Goal: Task Accomplishment & Management: Use online tool/utility

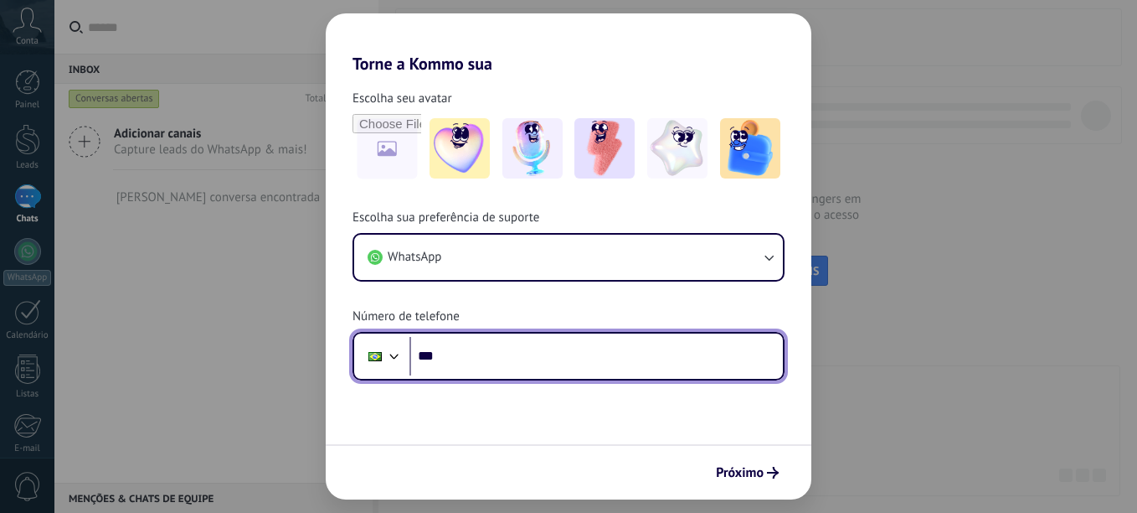
click at [470, 367] on input "***" at bounding box center [597, 356] width 374 height 39
type input "**********"
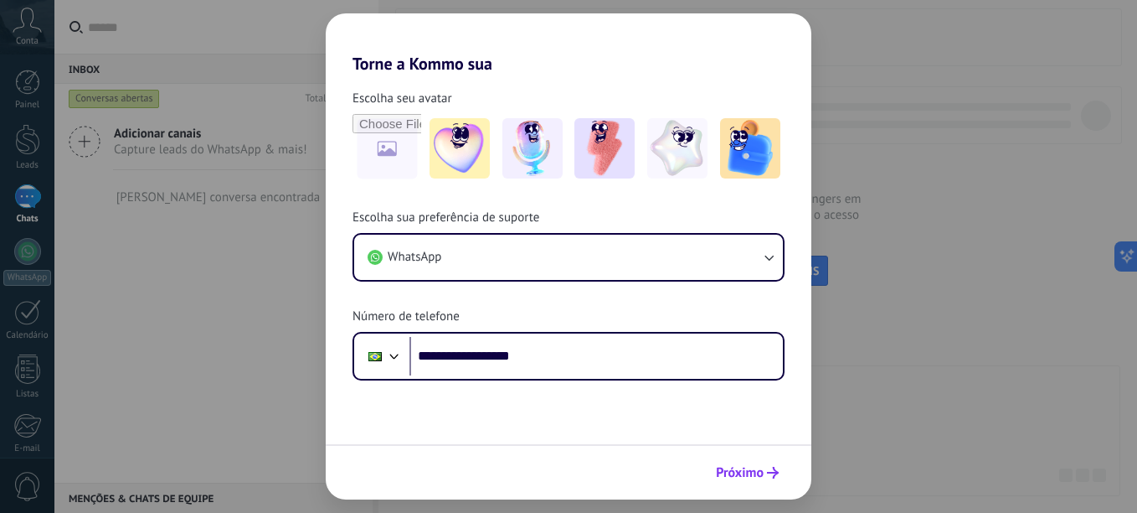
click at [772, 480] on button "Próximo" at bounding box center [748, 472] width 78 height 28
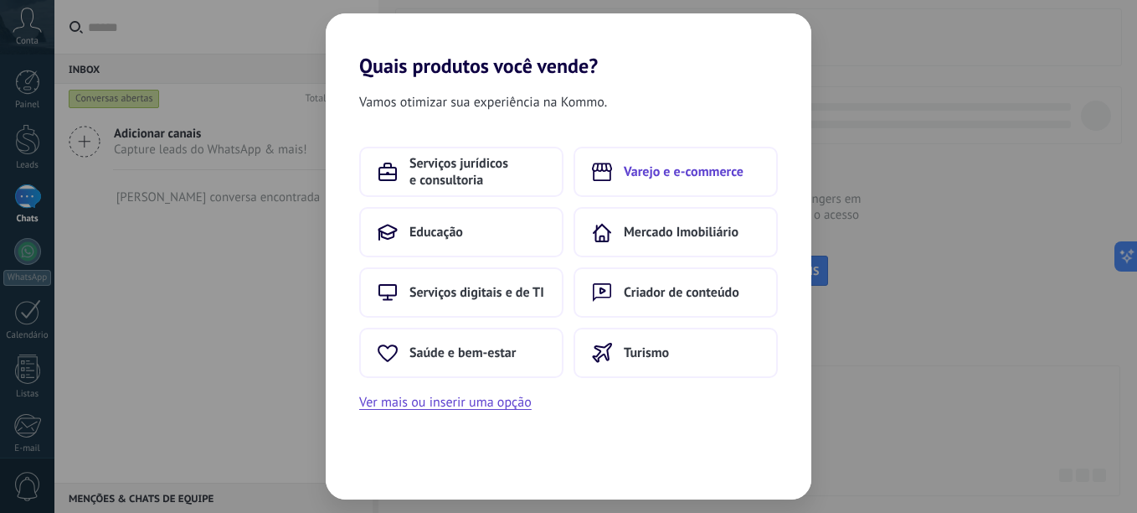
click at [716, 173] on span "Varejo e e-commerce" at bounding box center [684, 171] width 120 height 17
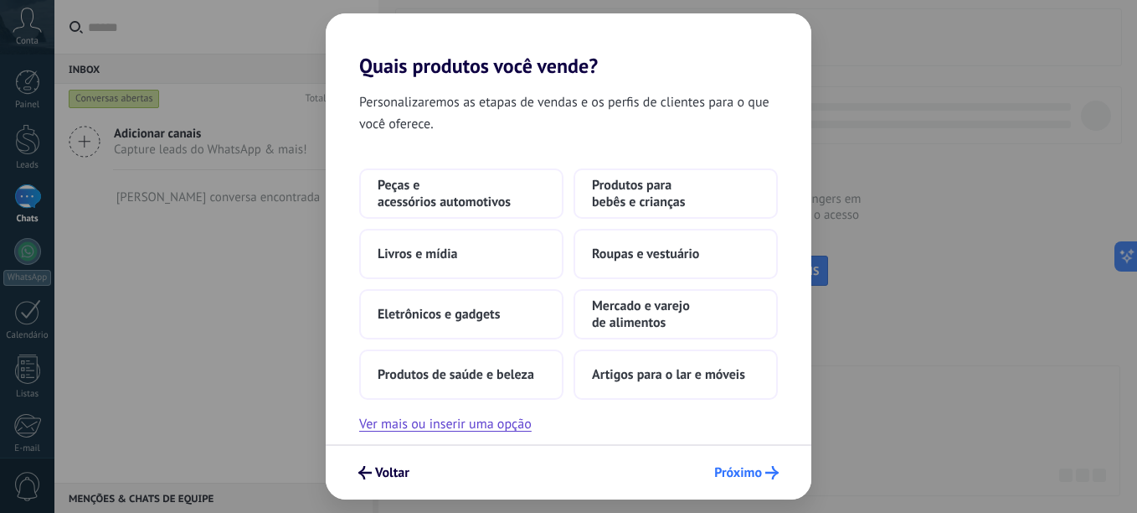
click at [735, 474] on span "Próximo" at bounding box center [738, 473] width 48 height 12
click at [666, 310] on span "Mercado e varejo de alimentos" at bounding box center [676, 314] width 168 height 34
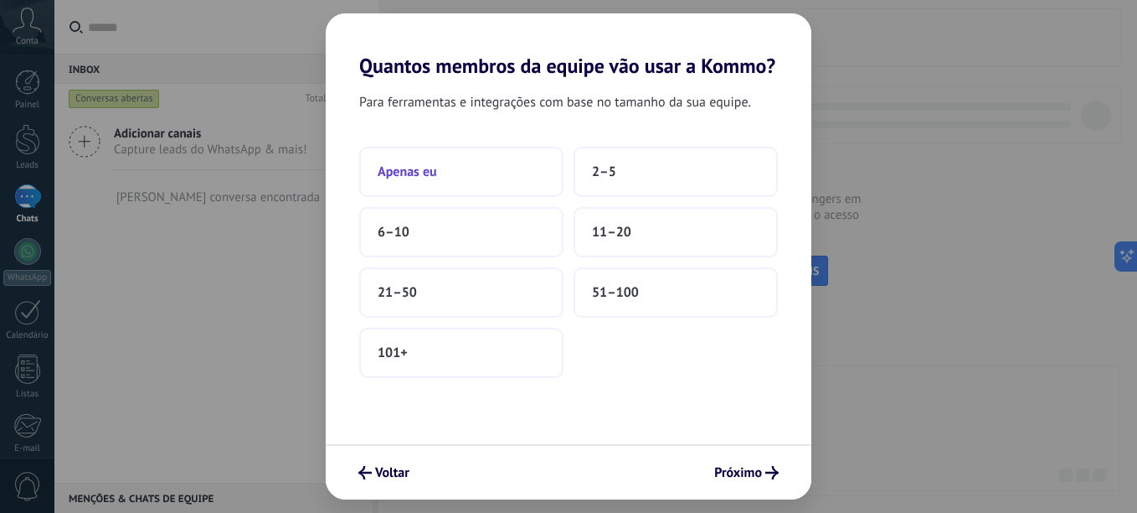
click at [508, 172] on button "Apenas eu" at bounding box center [461, 172] width 204 height 50
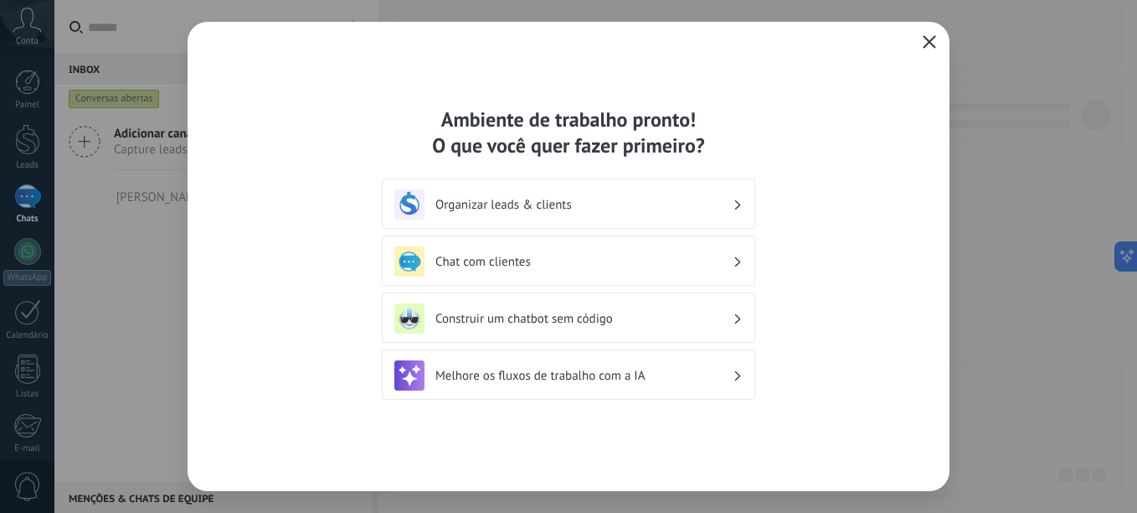
click at [624, 263] on h3 "Chat com clientes" at bounding box center [584, 262] width 297 height 16
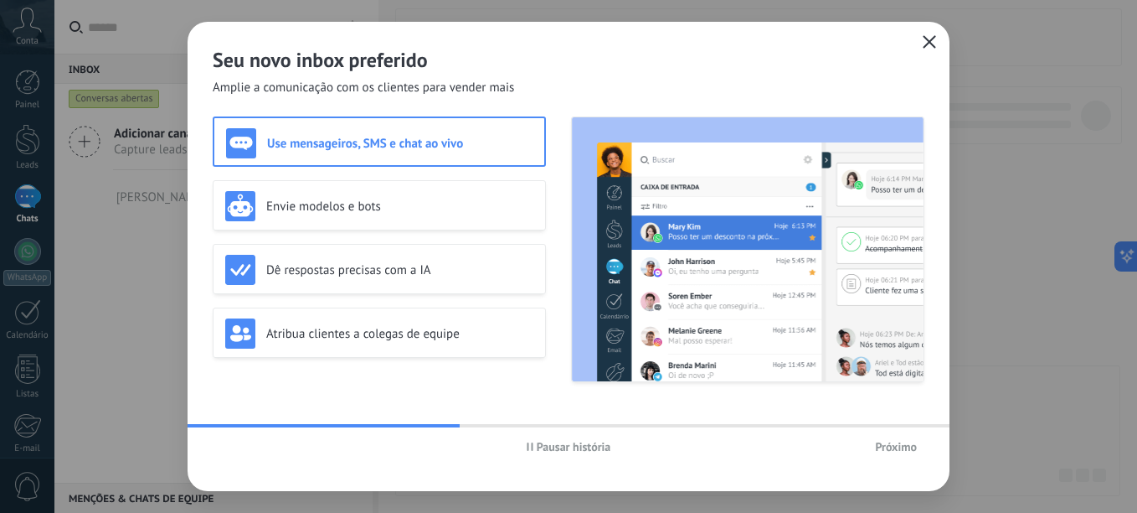
click at [899, 446] on span "Próximo" at bounding box center [896, 447] width 42 height 12
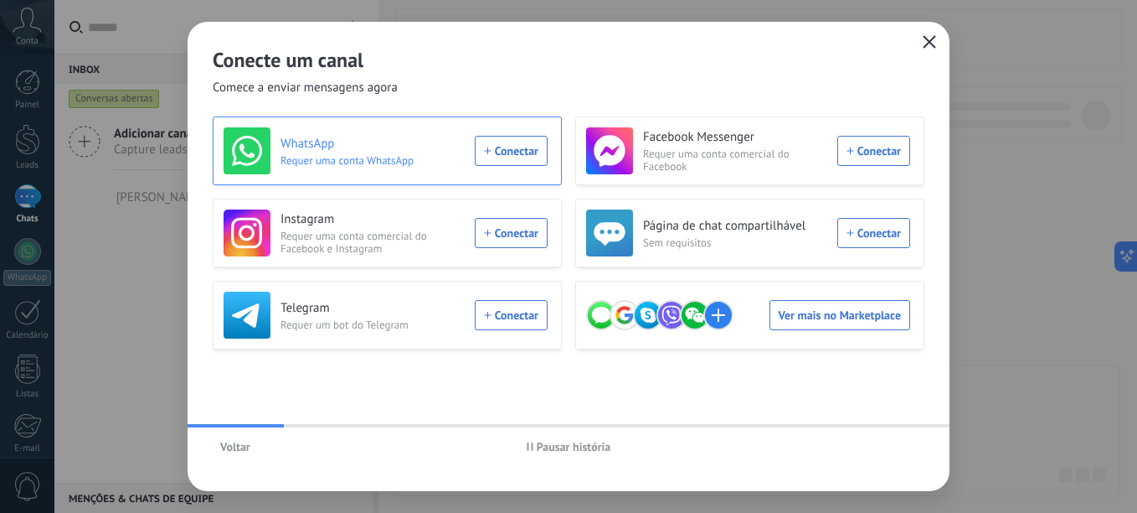
click at [516, 151] on div "WhatsApp Requer uma conta WhatsApp Conectar" at bounding box center [386, 150] width 324 height 47
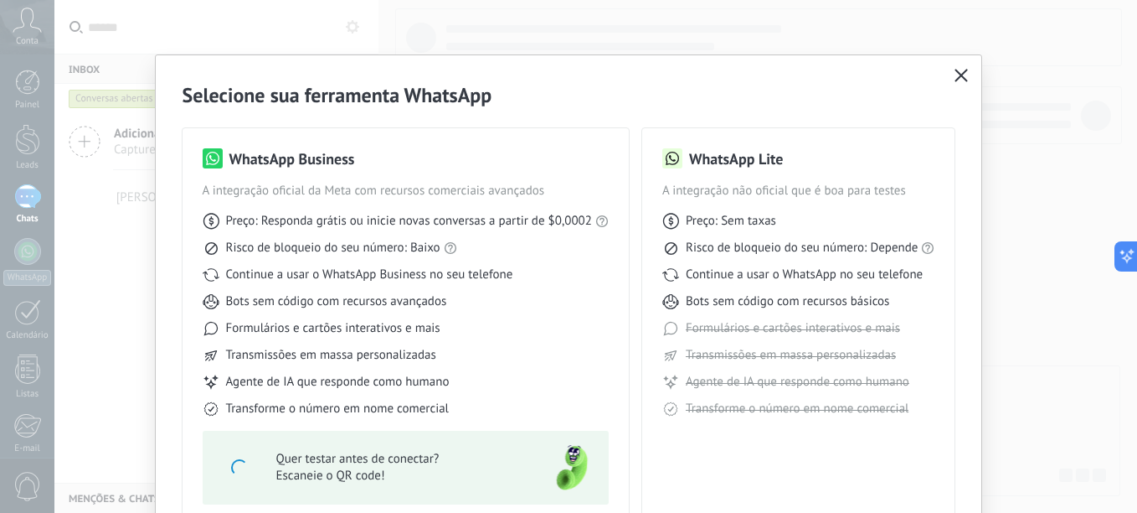
click at [749, 269] on span "Continue a usar o WhatsApp no seu telefone" at bounding box center [804, 274] width 237 height 17
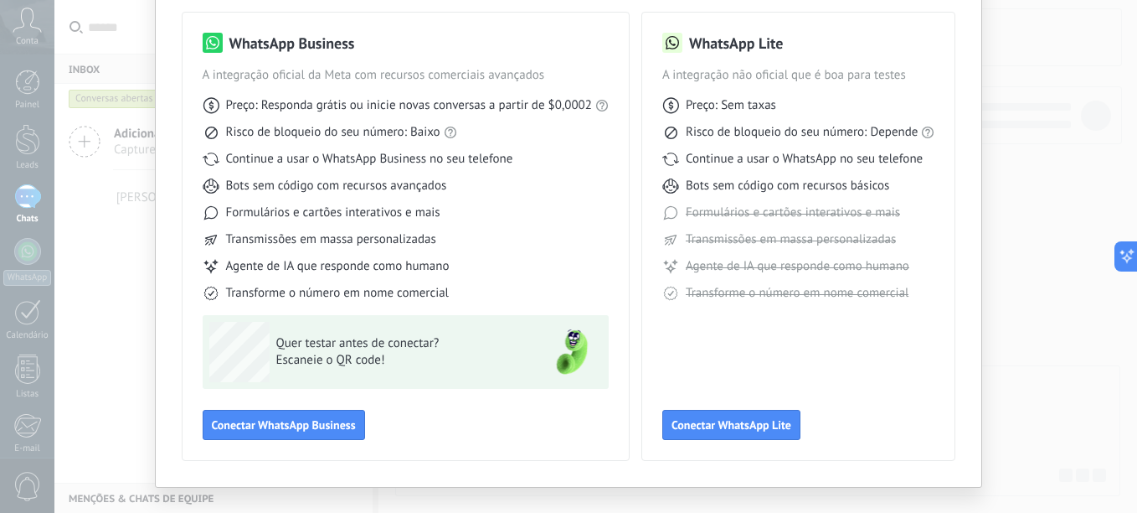
scroll to position [145, 0]
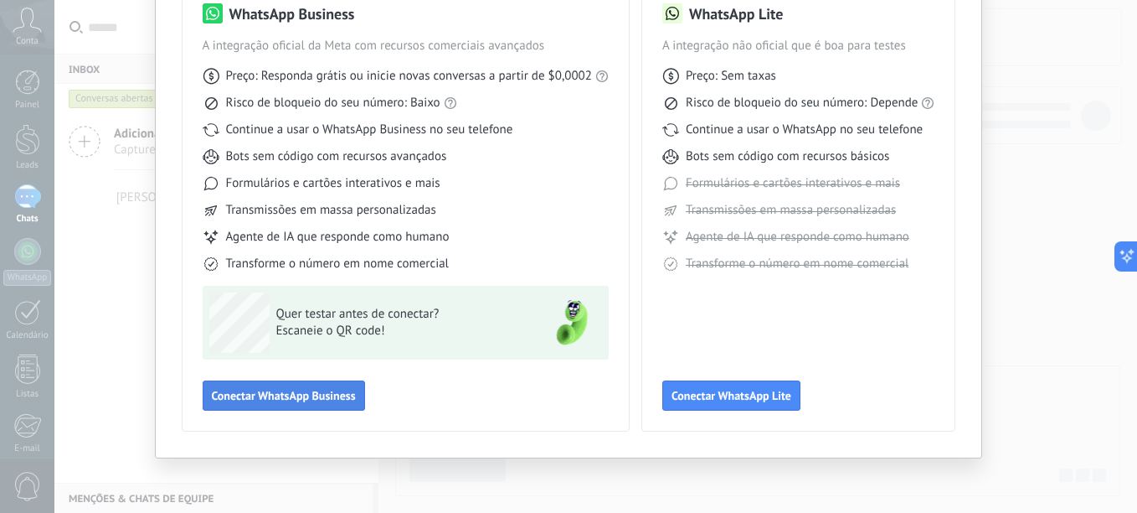
click at [300, 404] on button "Conectar WhatsApp Business" at bounding box center [284, 395] width 162 height 30
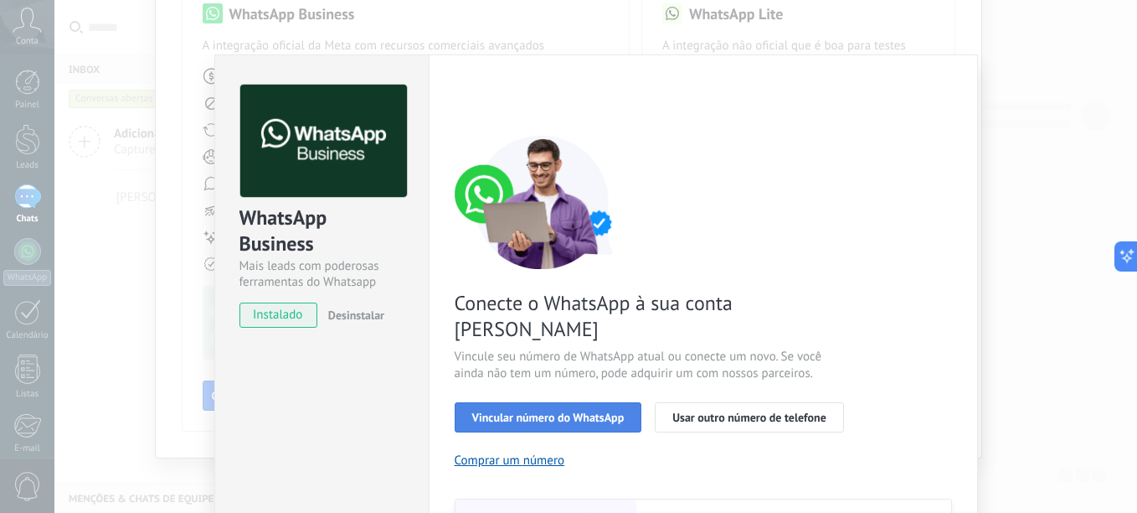
click at [585, 411] on span "Vincular número do WhatsApp" at bounding box center [548, 417] width 152 height 12
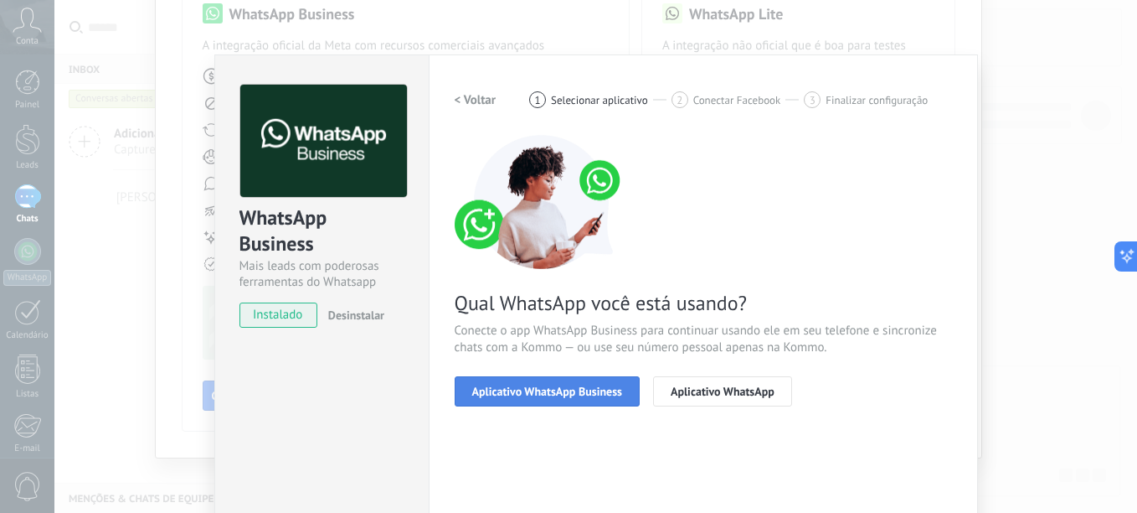
click at [581, 395] on span "Aplicativo WhatsApp Business" at bounding box center [547, 391] width 150 height 12
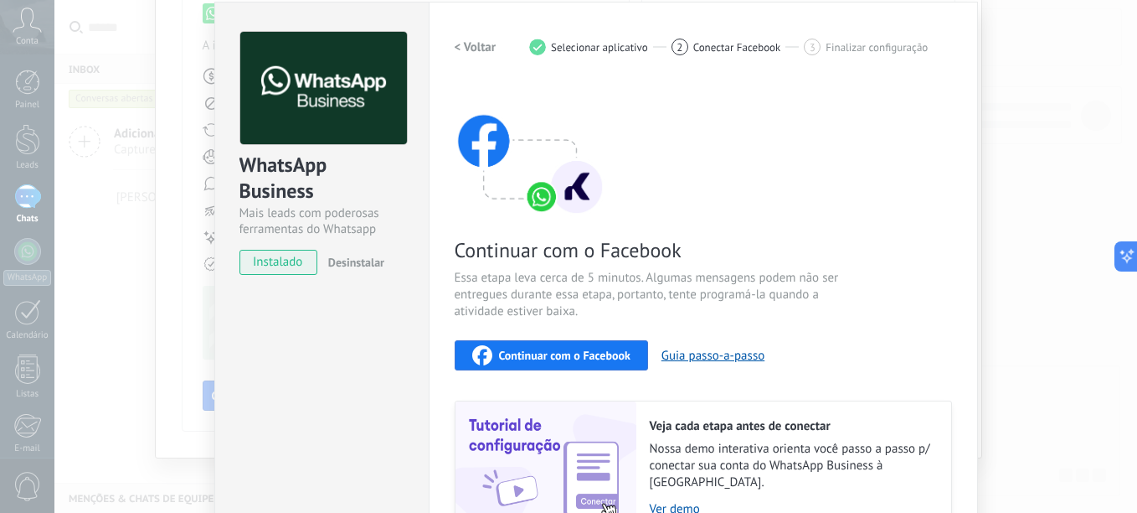
scroll to position [199, 0]
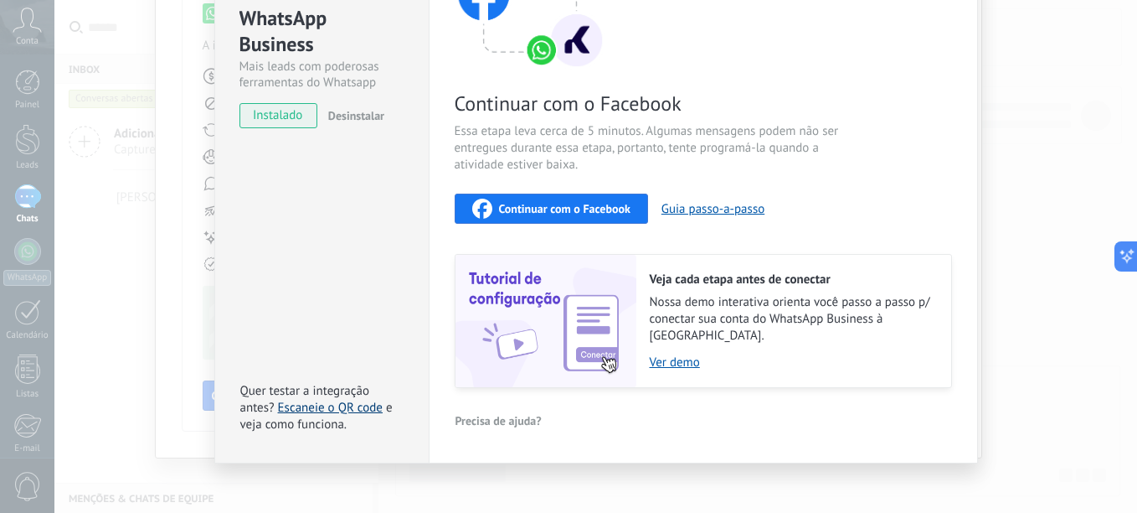
click at [357, 400] on link "Escaneie o QR code" at bounding box center [330, 408] width 105 height 16
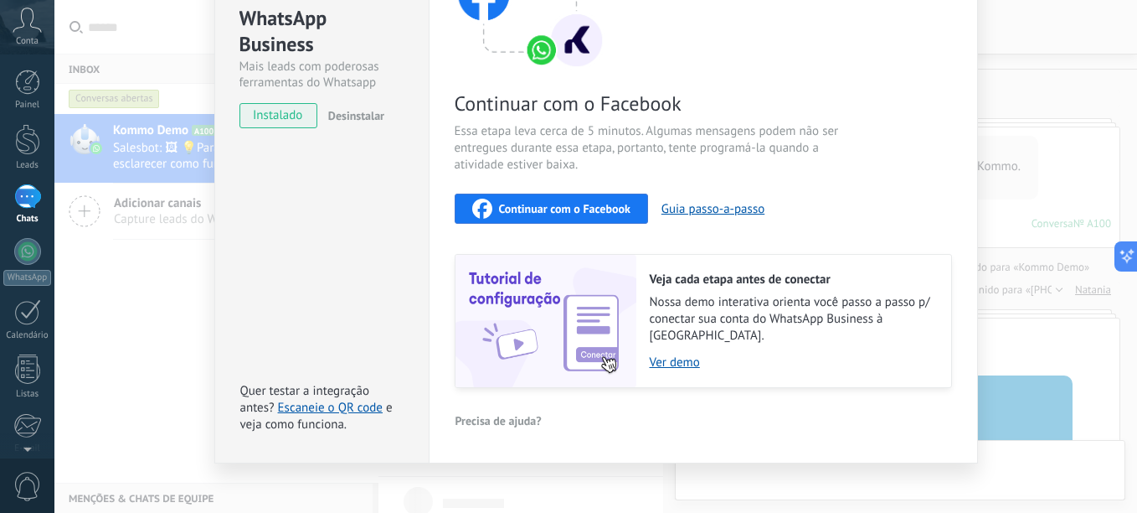
scroll to position [662, 0]
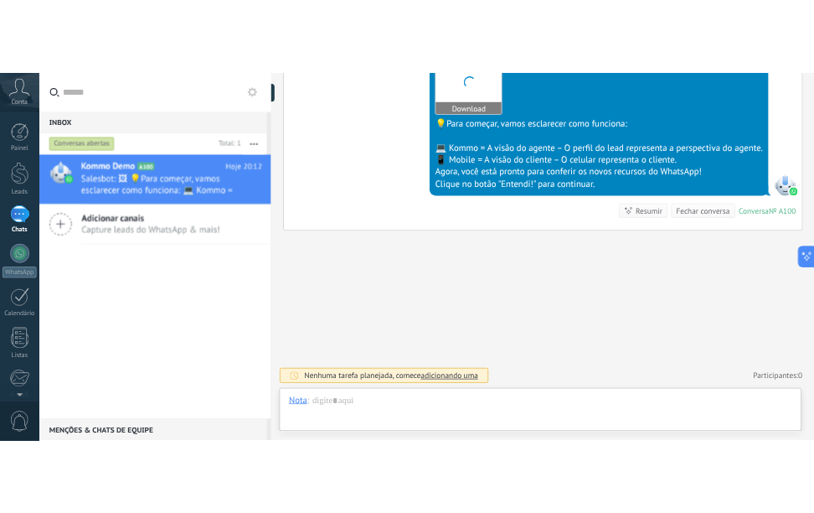
scroll to position [25, 0]
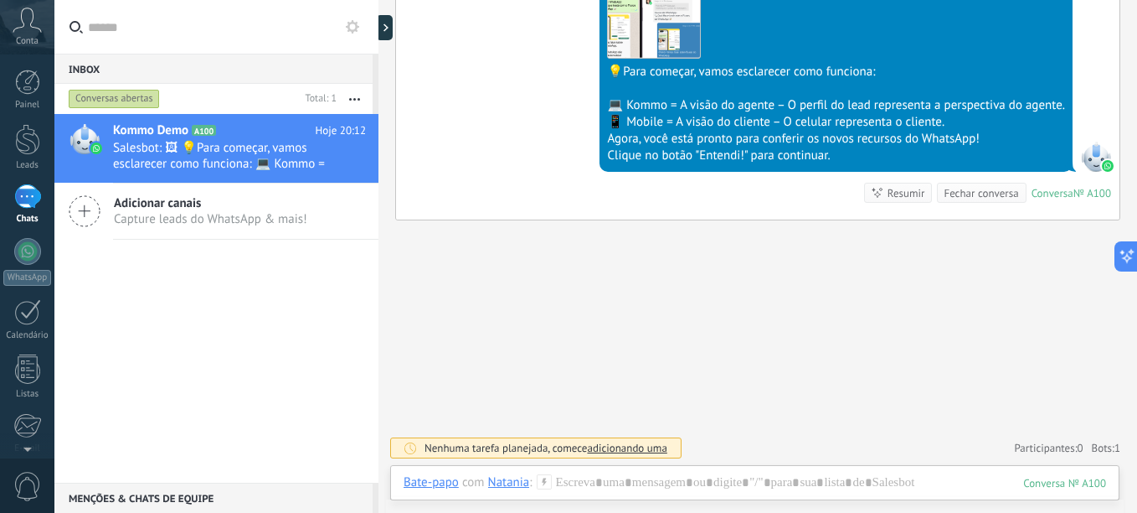
click at [34, 197] on div "1" at bounding box center [27, 196] width 27 height 24
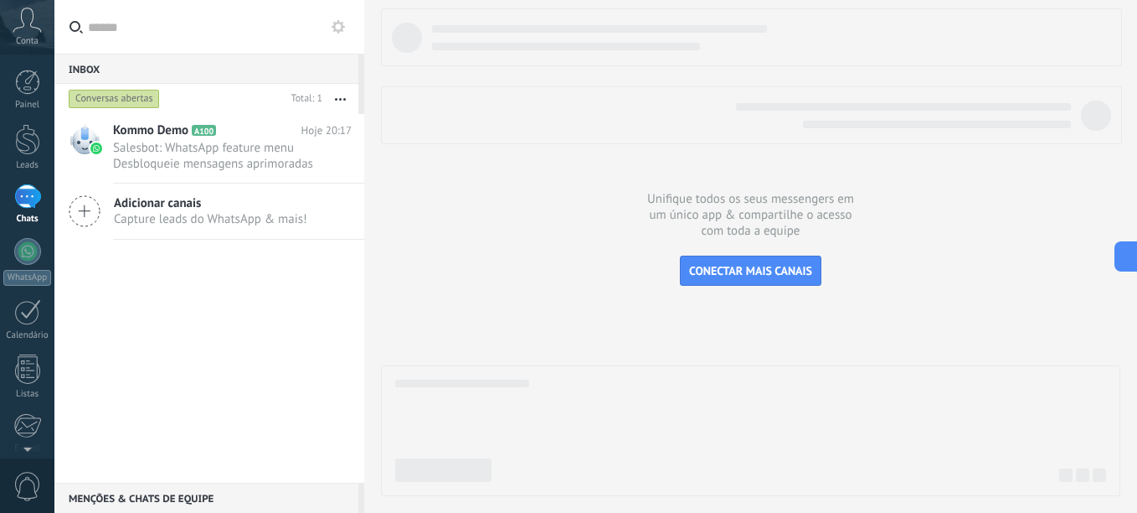
type textarea "**********"
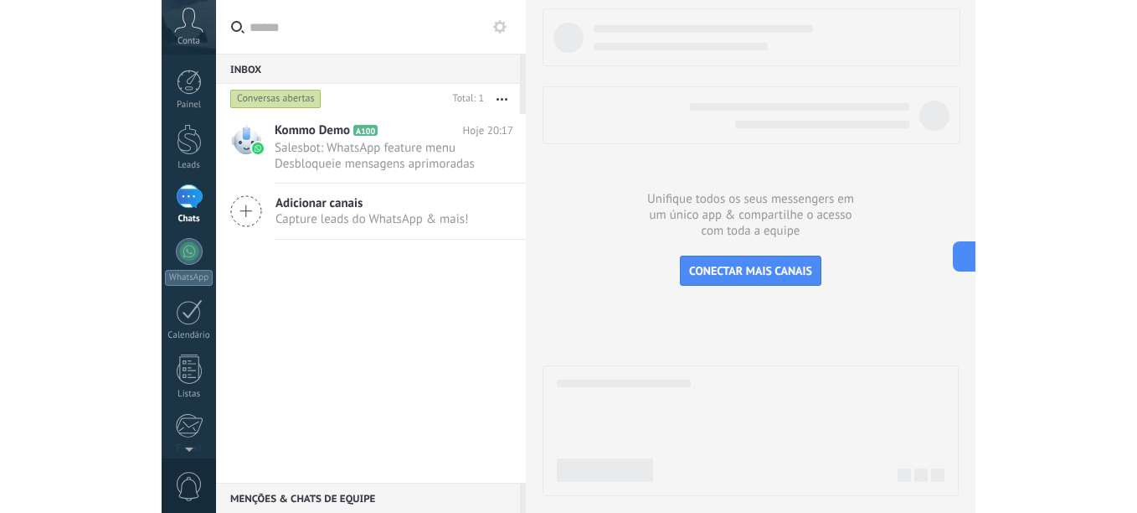
scroll to position [25, 0]
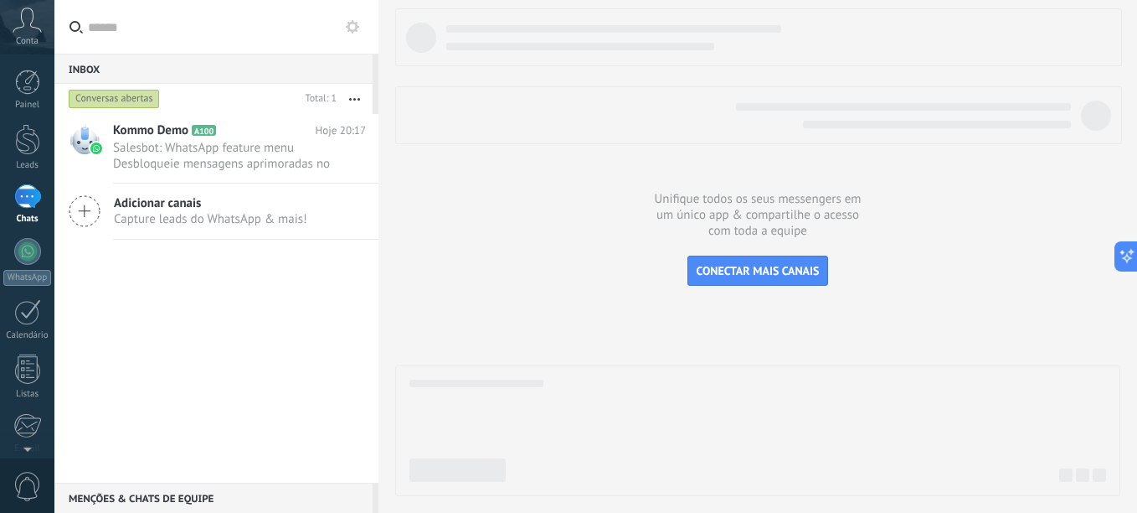
click at [25, 204] on div "1" at bounding box center [27, 196] width 27 height 24
click at [21, 149] on div at bounding box center [27, 139] width 25 height 31
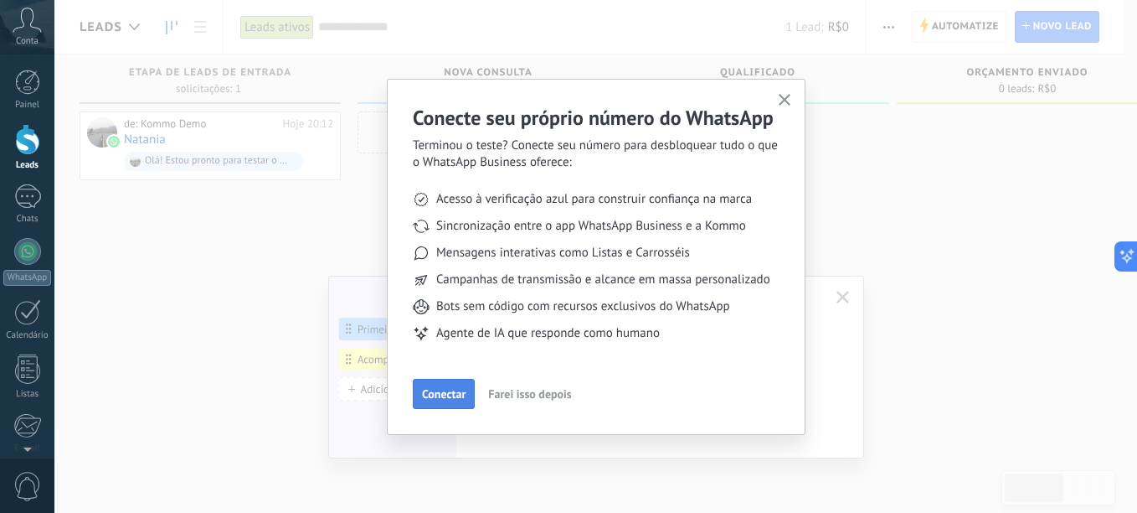
click at [436, 403] on button "Conectar" at bounding box center [444, 394] width 62 height 30
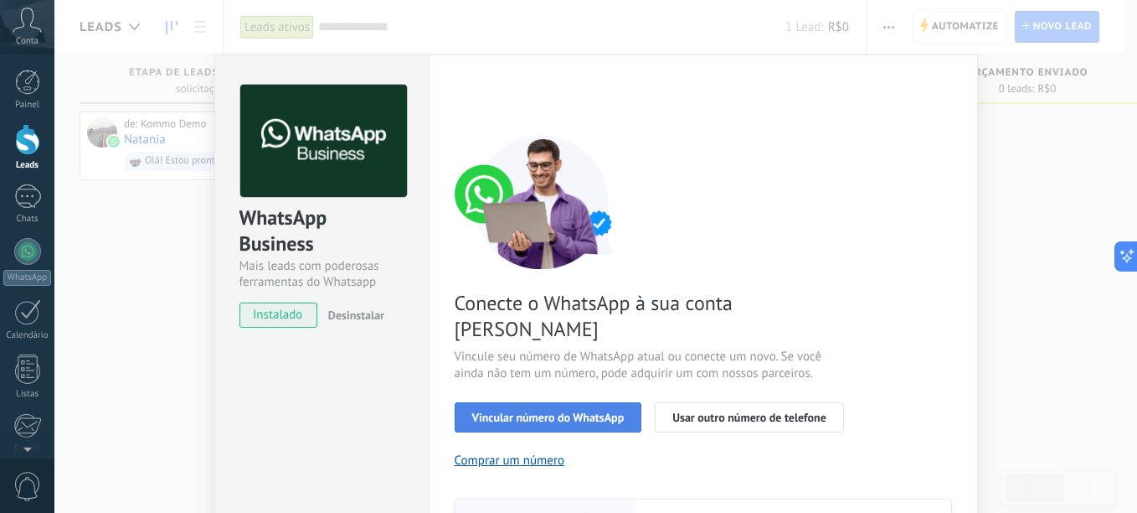
click at [579, 402] on button "Vincular número do WhatsApp" at bounding box center [549, 417] width 188 height 30
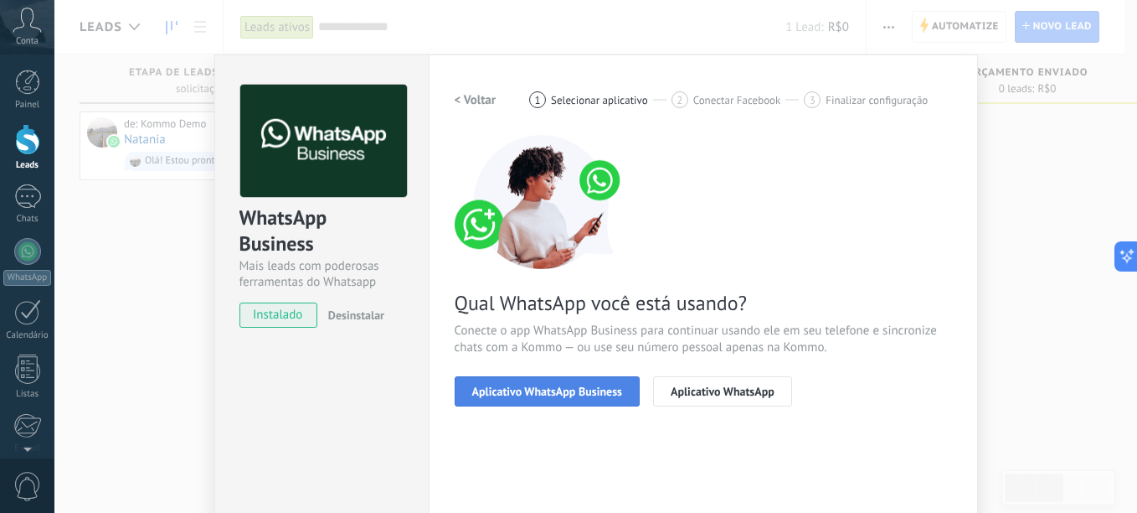
click at [566, 387] on span "Aplicativo WhatsApp Business" at bounding box center [547, 391] width 150 height 12
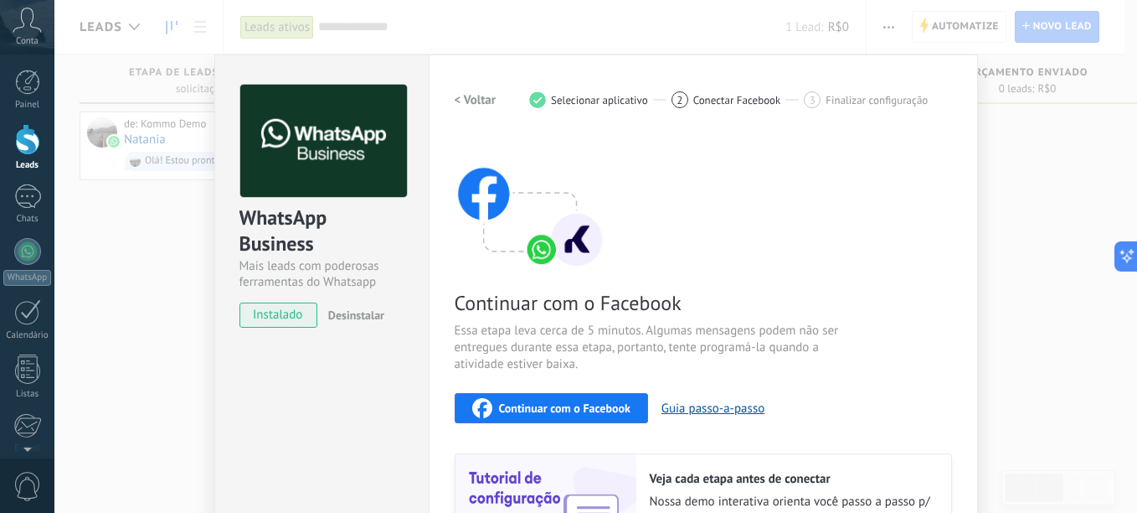
click at [560, 405] on span "Continuar com o Facebook" at bounding box center [565, 408] width 132 height 12
click at [532, 410] on span "Continuar com o Facebook" at bounding box center [565, 408] width 132 height 12
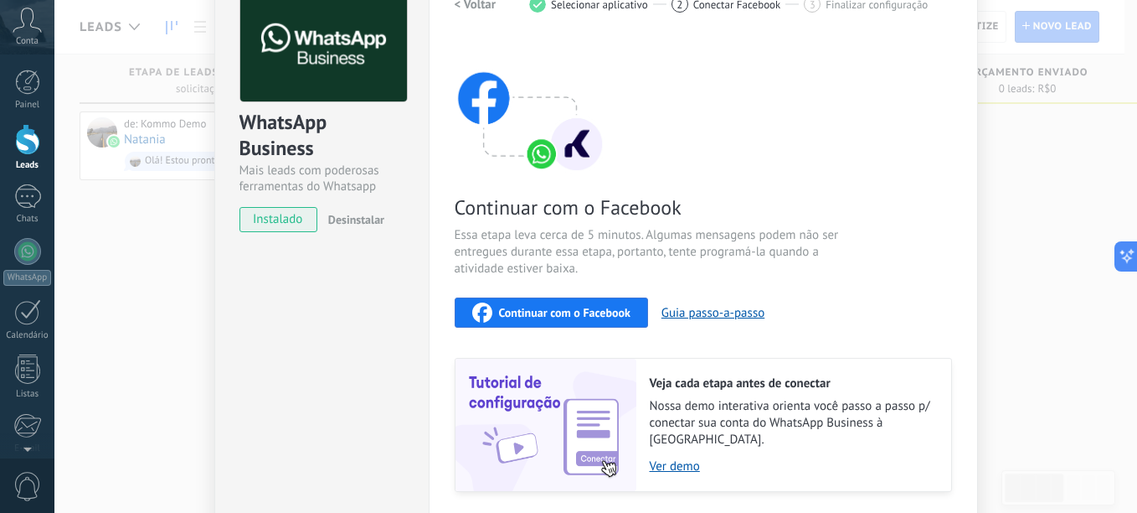
scroll to position [107, 0]
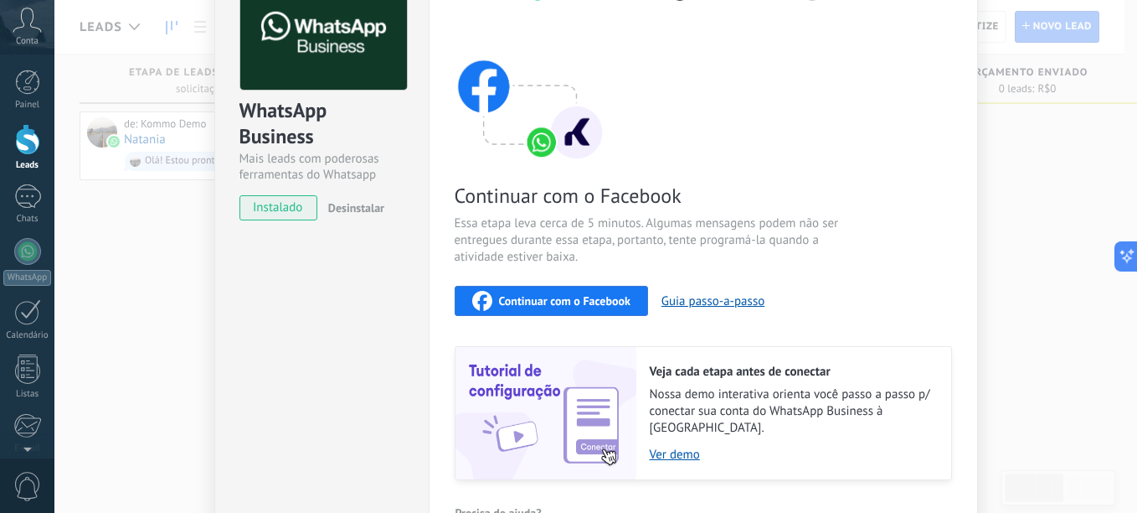
click at [563, 306] on span "Continuar com o Facebook" at bounding box center [565, 301] width 132 height 12
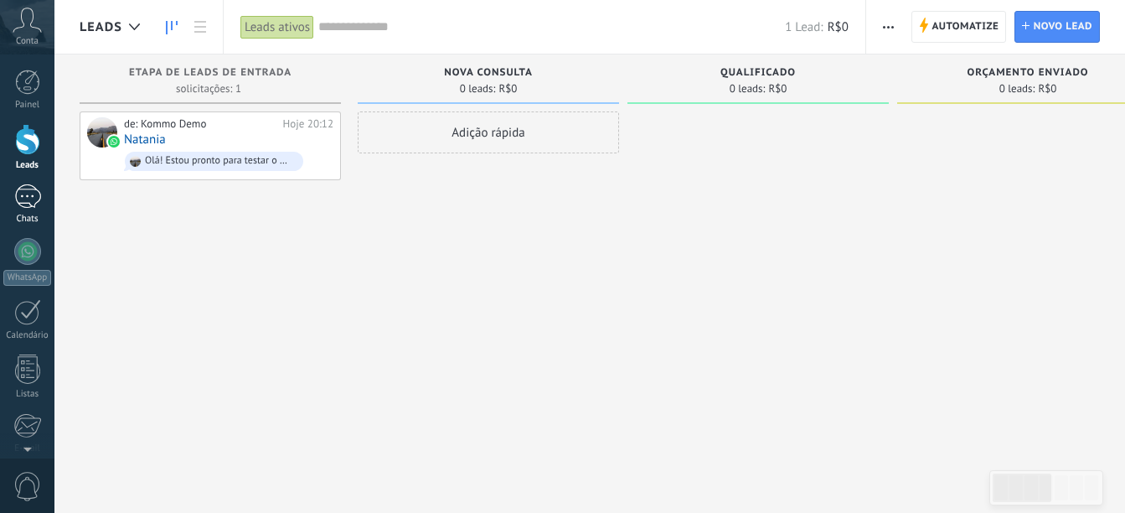
click at [22, 205] on div at bounding box center [27, 196] width 27 height 24
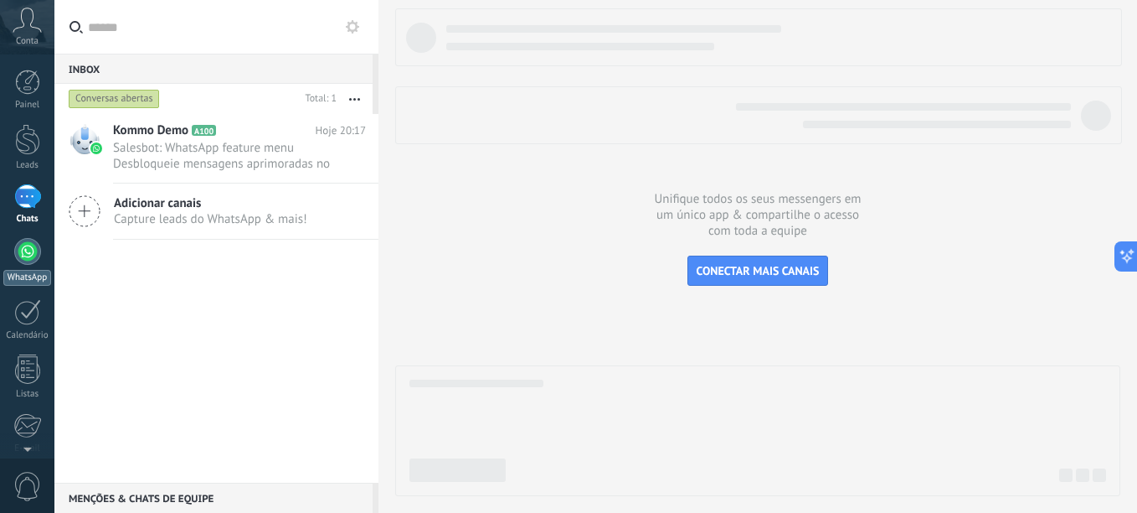
click at [27, 253] on div at bounding box center [27, 251] width 27 height 27
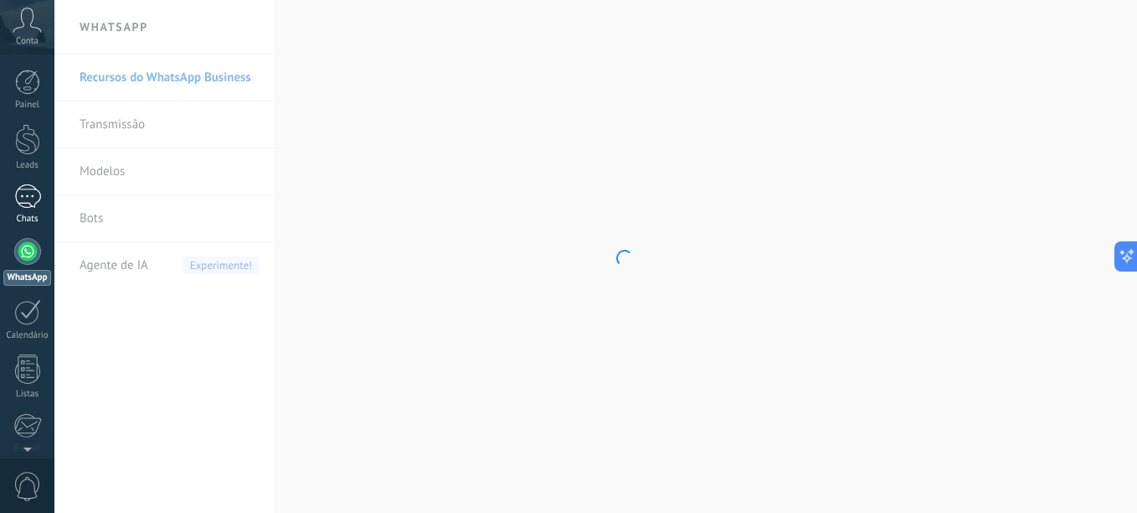
click at [30, 192] on div at bounding box center [27, 196] width 27 height 24
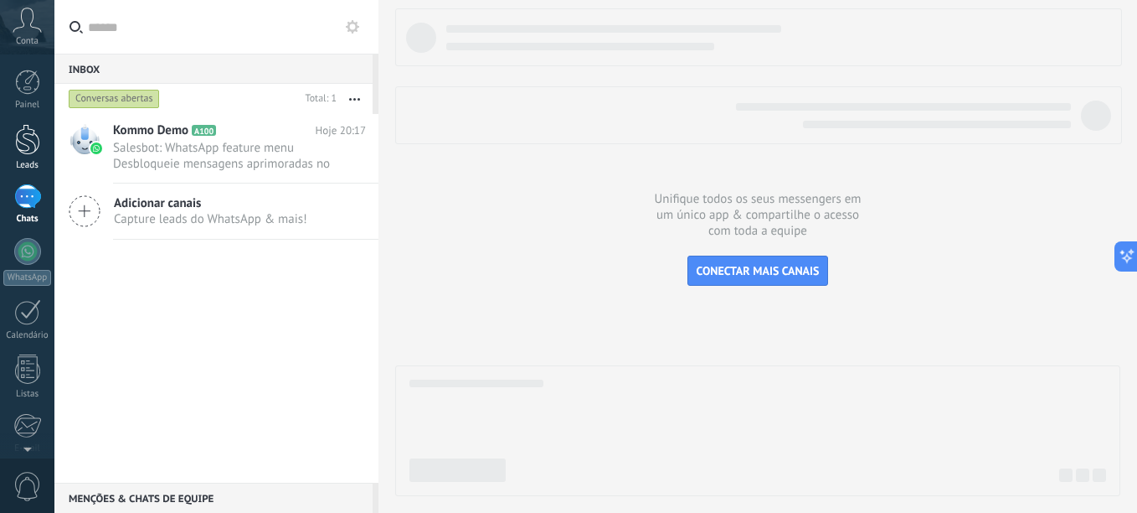
click at [34, 148] on div at bounding box center [27, 139] width 25 height 31
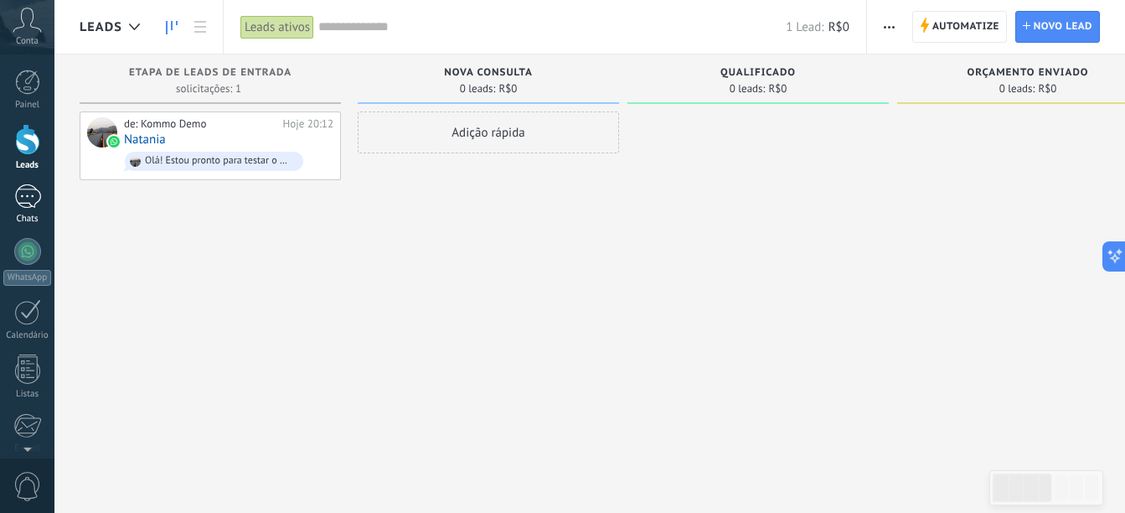
click at [33, 204] on div at bounding box center [27, 196] width 27 height 24
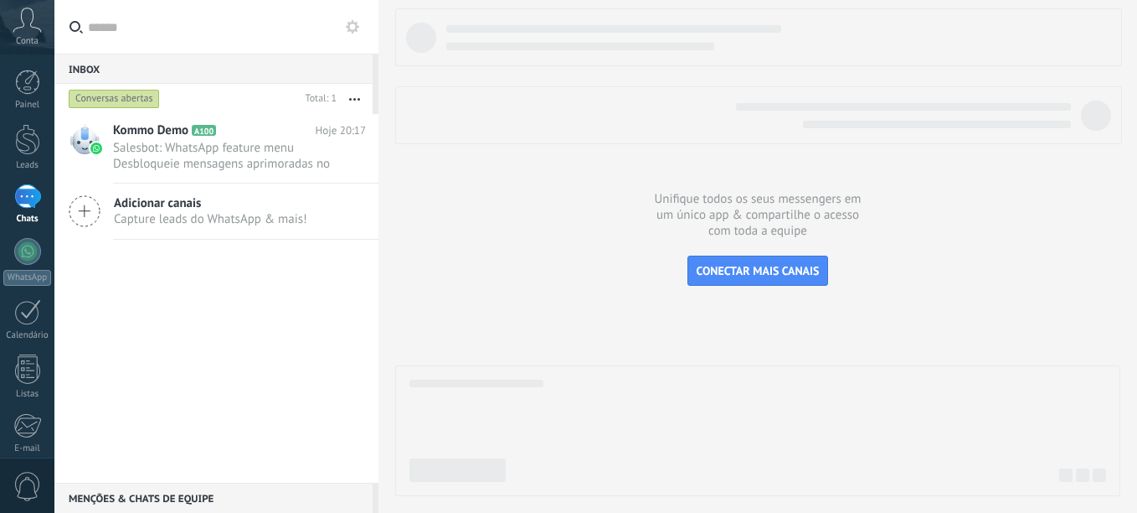
click at [203, 36] on input "text" at bounding box center [226, 27] width 277 height 54
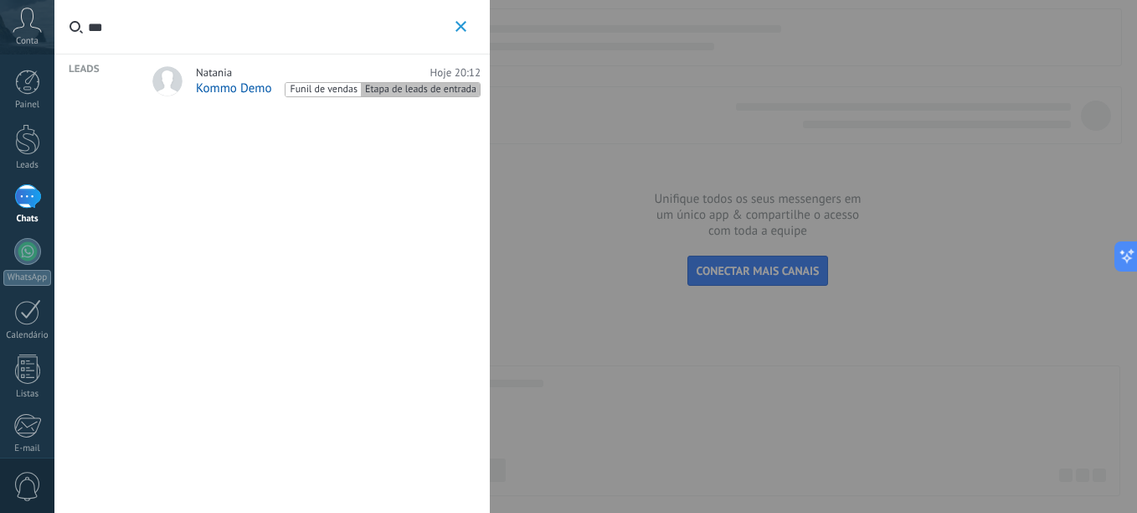
type input "***"
click at [235, 79] on div "Natania Hoje 20:12" at bounding box center [338, 72] width 285 height 13
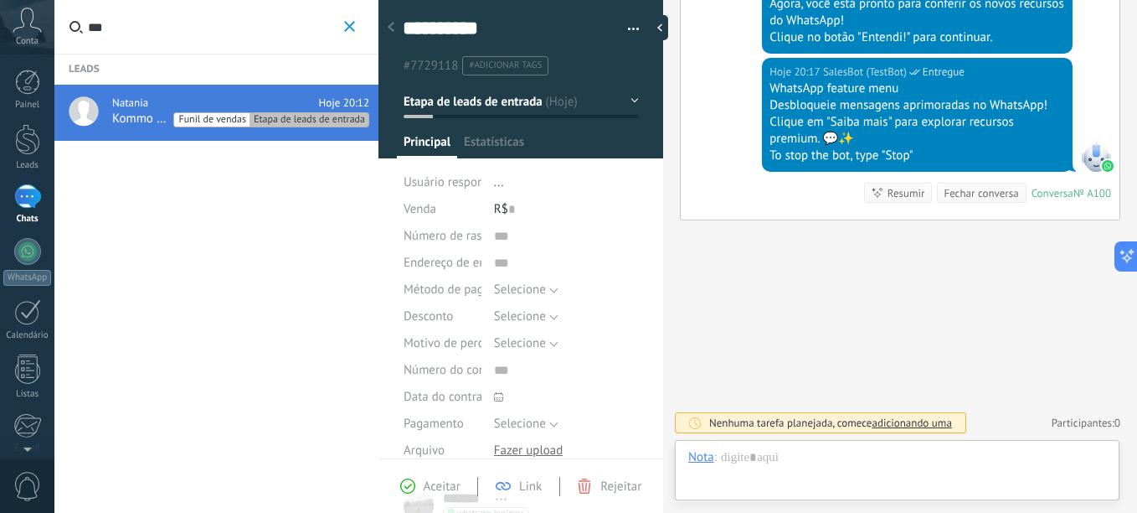
scroll to position [25, 0]
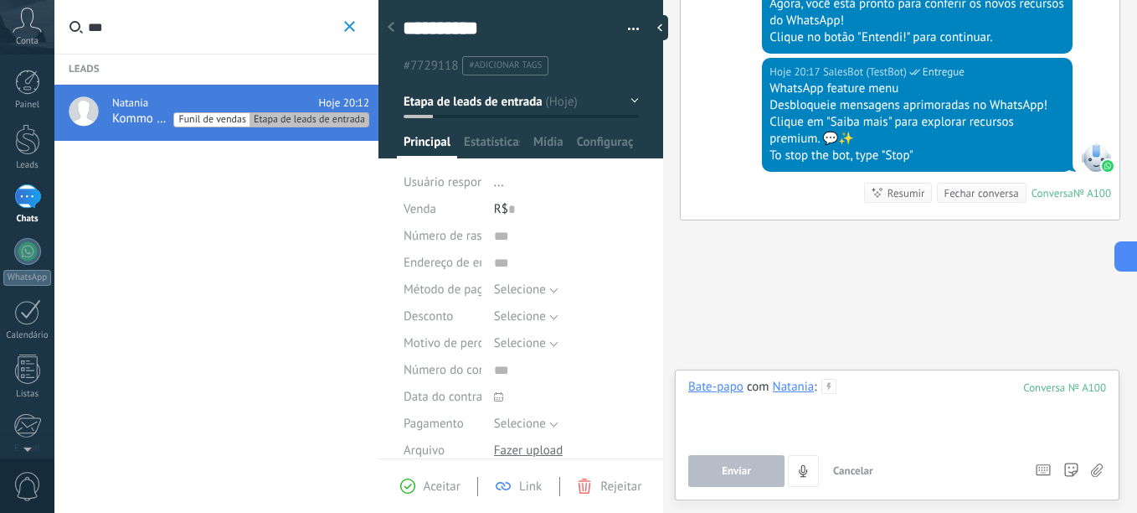
click at [892, 463] on div "Bate-papo com Natania : 100 Enviar Cancelar Rastrear cliques em links ? Reduzir…" at bounding box center [898, 433] width 418 height 108
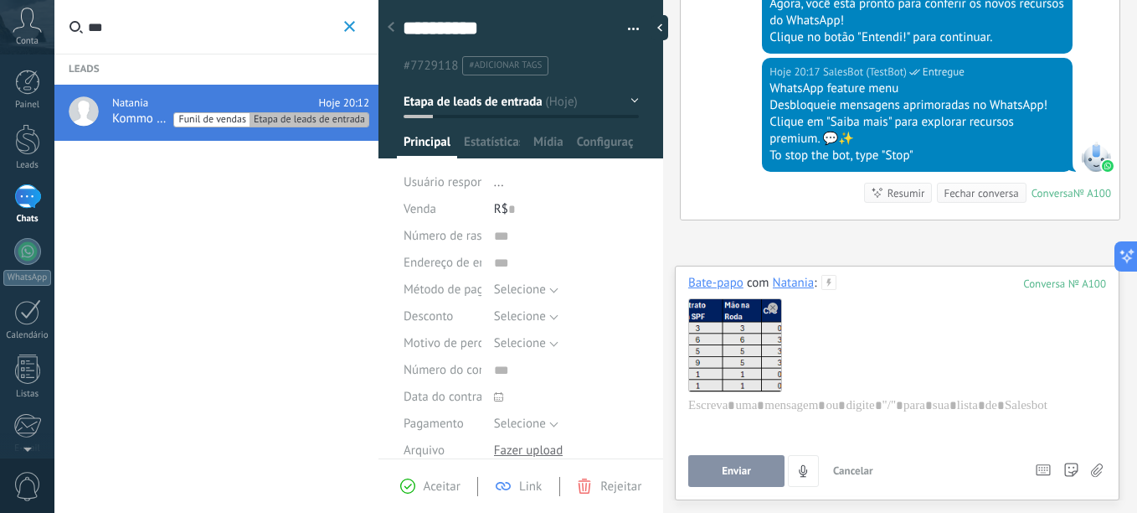
click at [735, 470] on span "Enviar" at bounding box center [736, 471] width 29 height 12
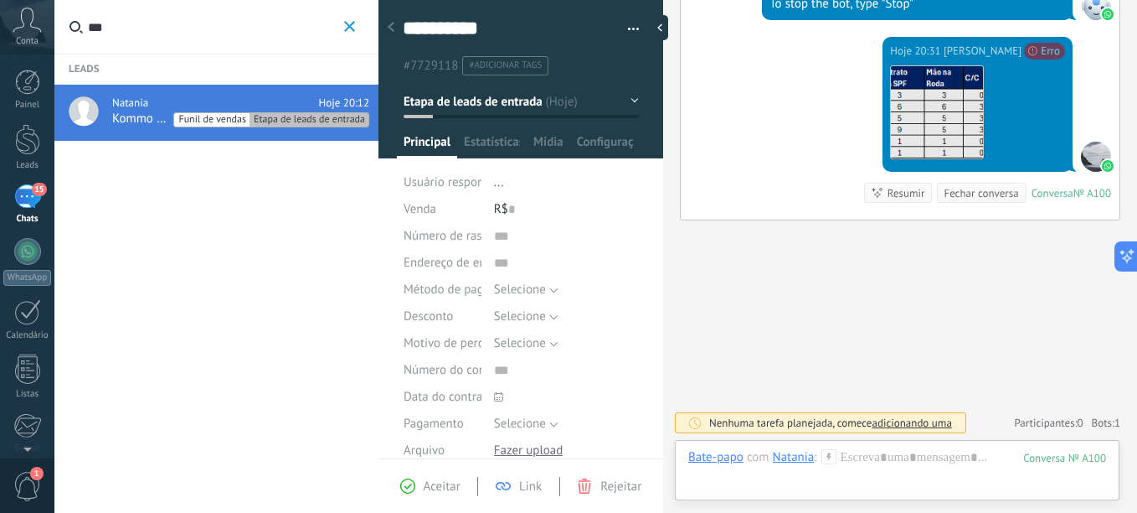
click at [31, 202] on div "15" at bounding box center [27, 196] width 27 height 24
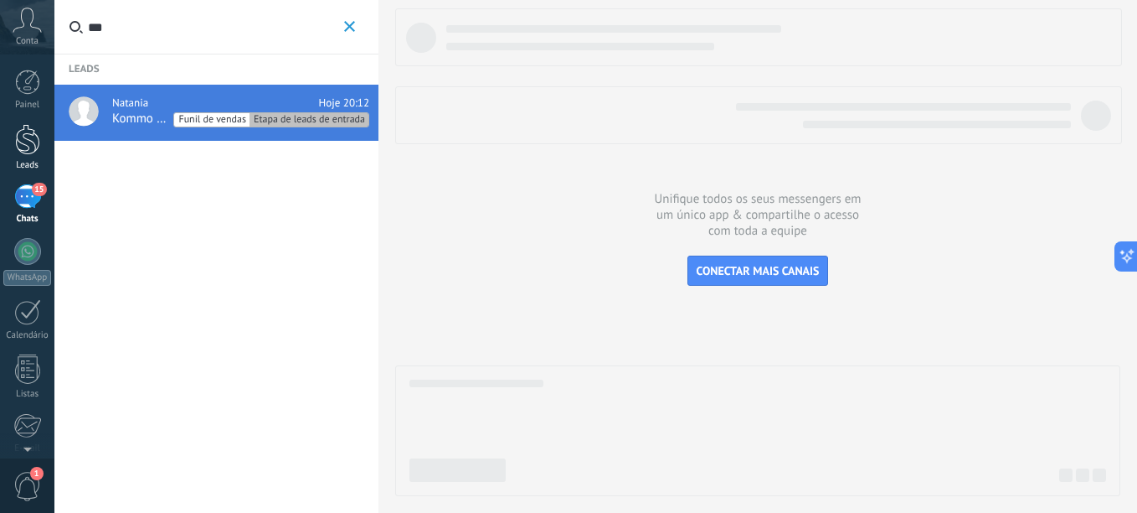
click at [23, 142] on div at bounding box center [27, 139] width 25 height 31
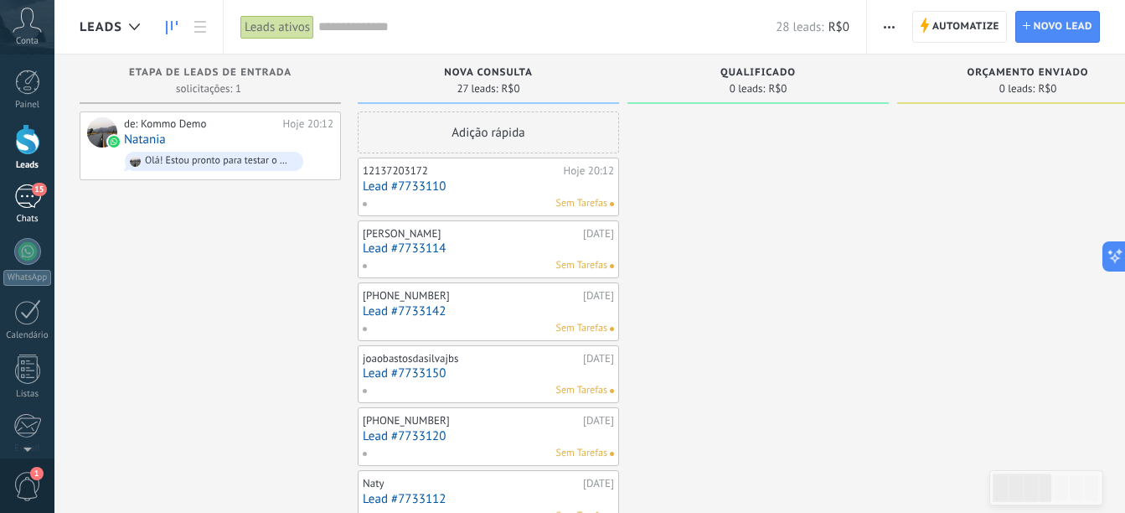
click at [25, 200] on div "15" at bounding box center [27, 196] width 27 height 24
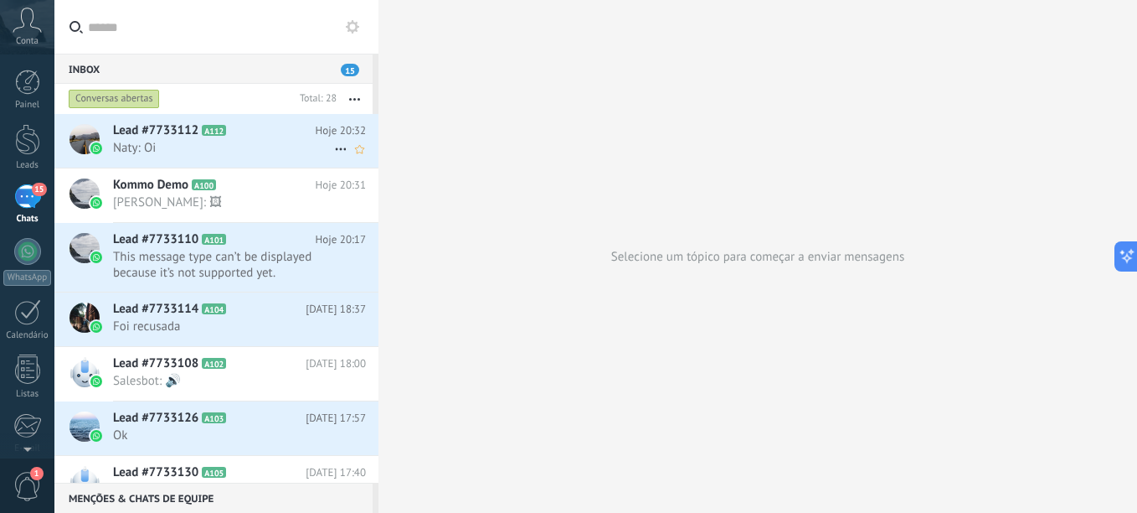
click at [240, 151] on span "Naty: Oi" at bounding box center [223, 148] width 221 height 16
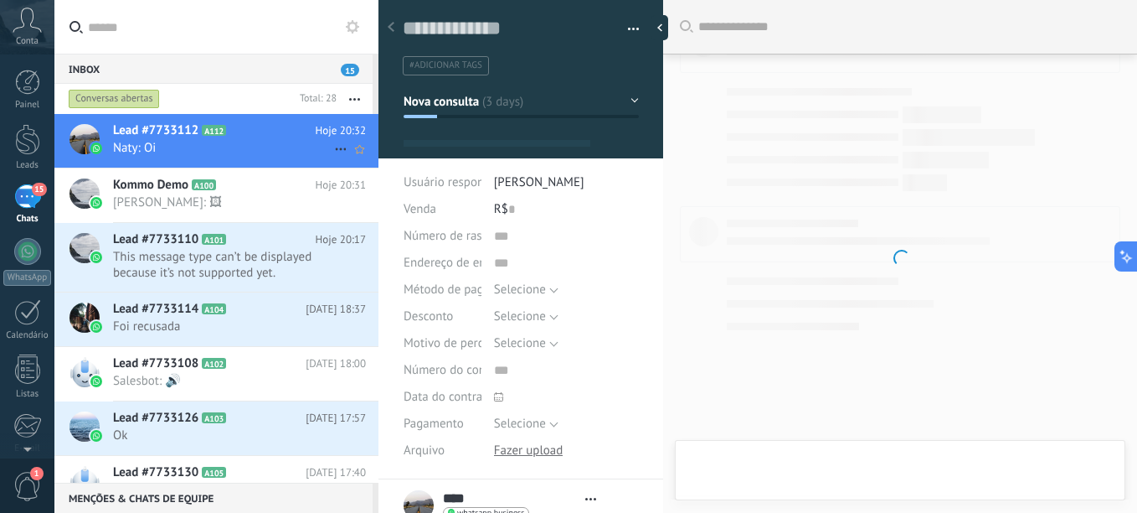
type textarea "**********"
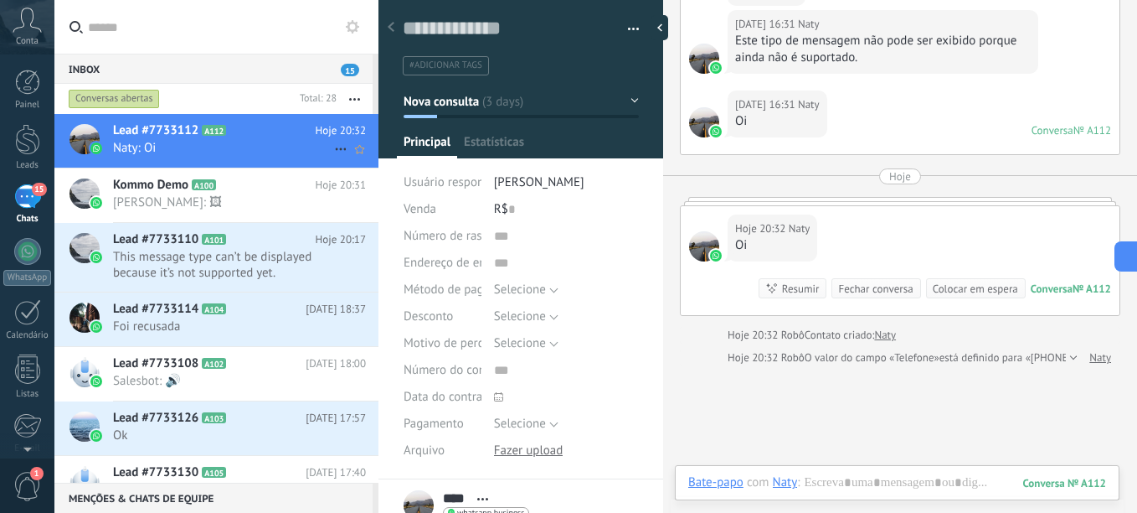
scroll to position [25, 0]
click at [901, 477] on div at bounding box center [898, 499] width 418 height 50
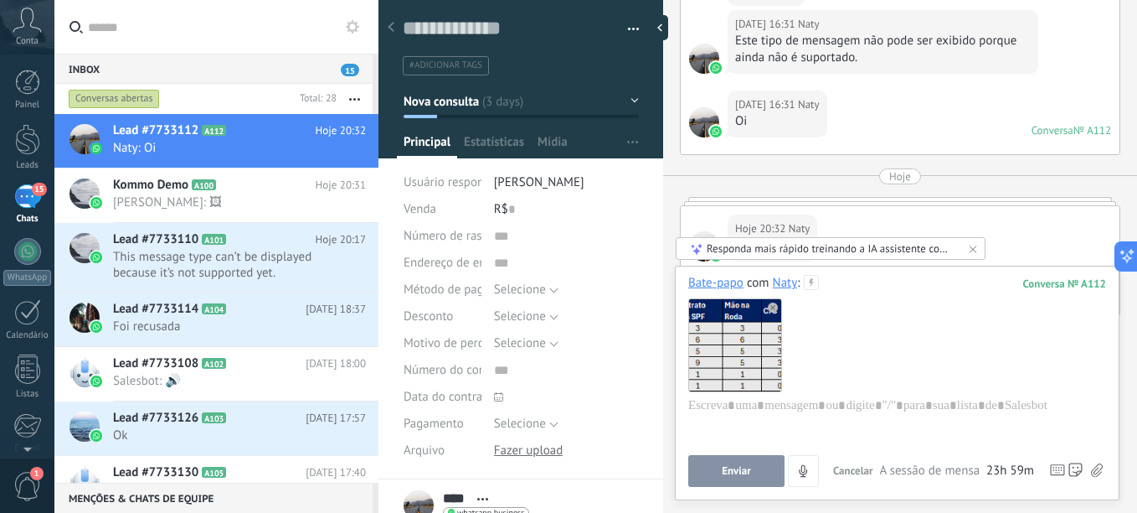
click at [759, 472] on button "Enviar" at bounding box center [737, 471] width 96 height 32
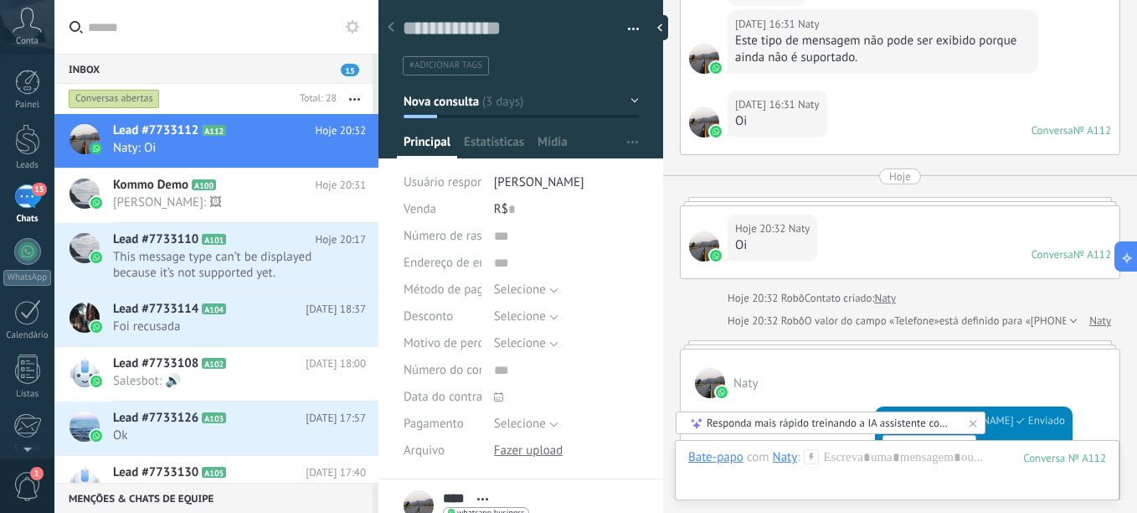
scroll to position [546, 0]
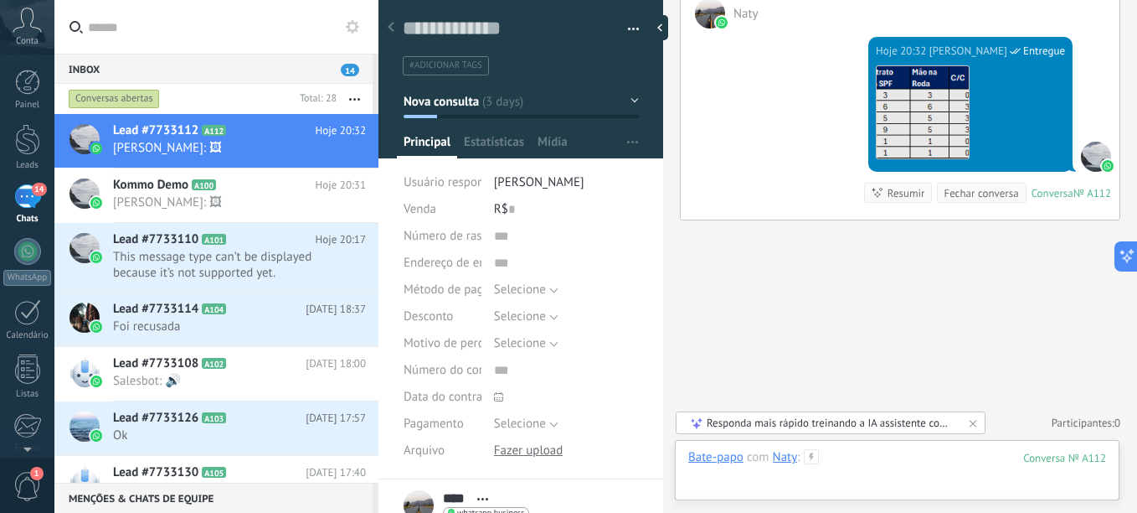
click at [898, 452] on div "Bate-papo com Naty : 112 Enviar Cancelar Rastrear cliques em links ? Reduzir li…" at bounding box center [898, 474] width 418 height 50
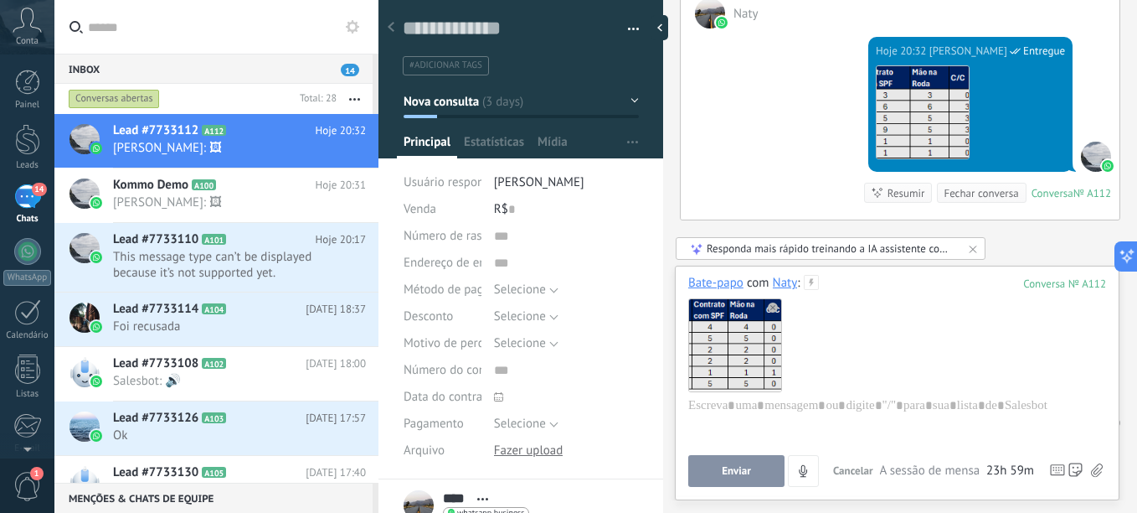
click at [714, 474] on button "Enviar" at bounding box center [737, 471] width 96 height 32
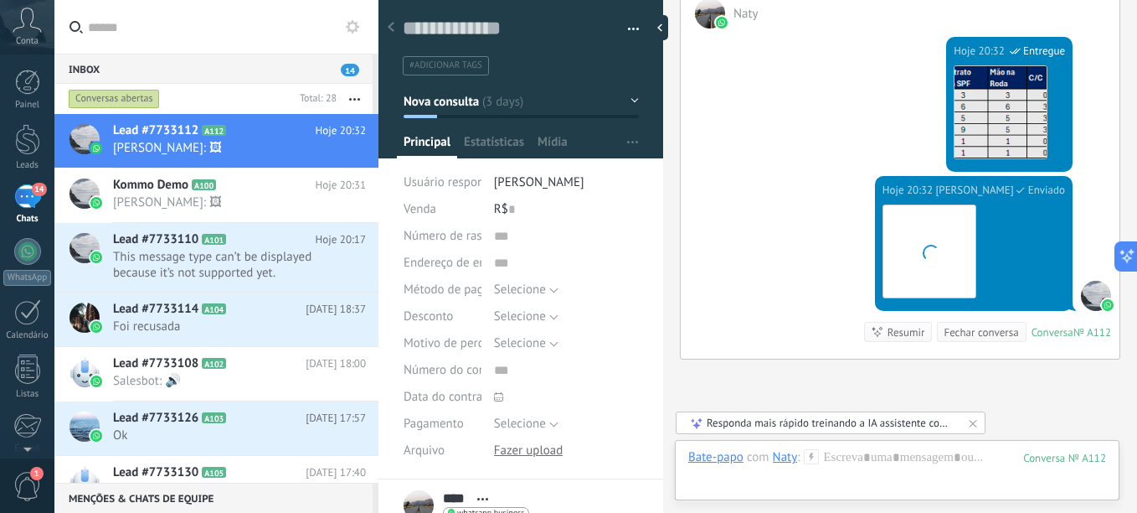
scroll to position [685, 0]
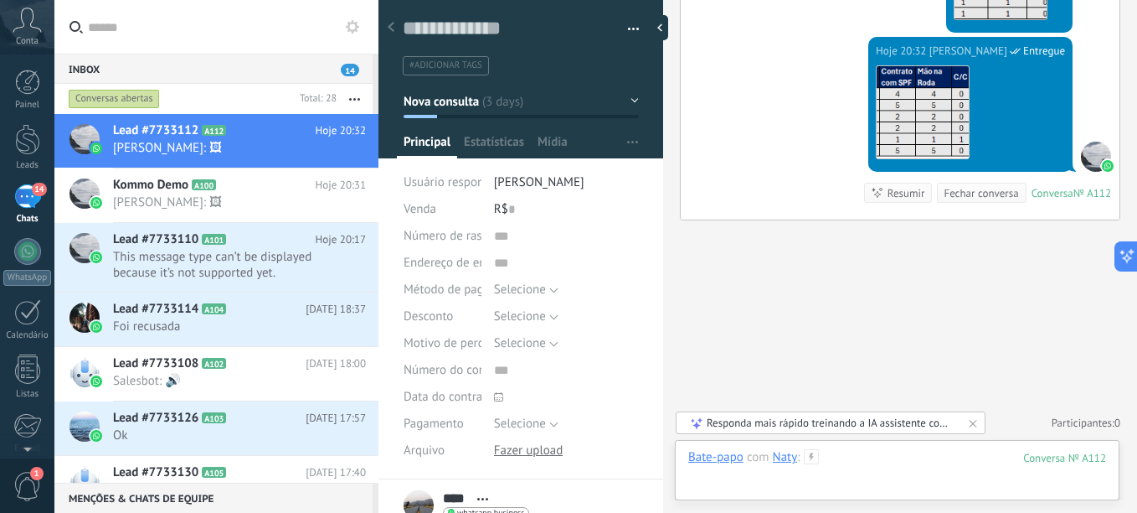
click at [888, 461] on div at bounding box center [898, 474] width 418 height 50
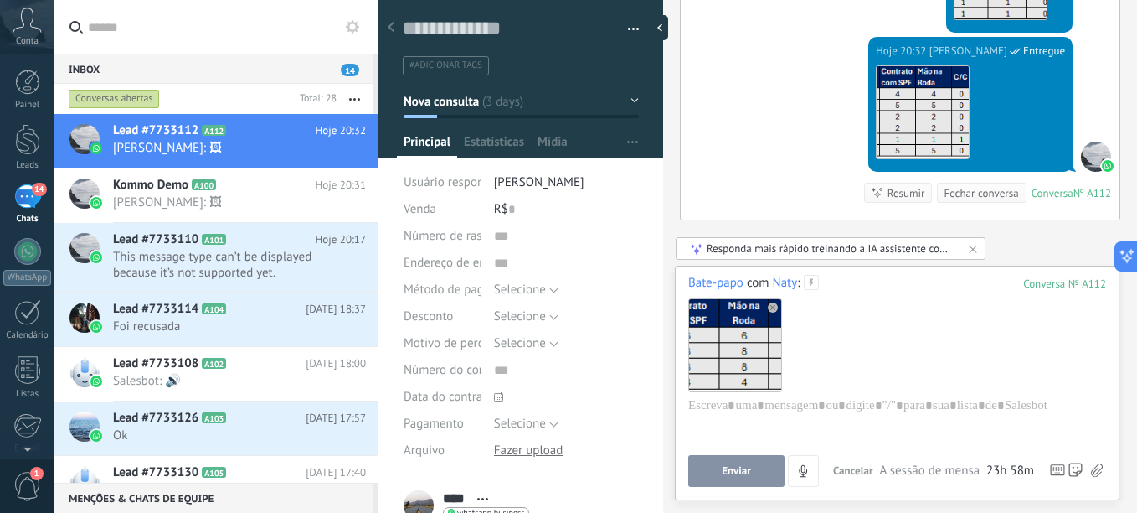
click at [740, 466] on span "Enviar" at bounding box center [736, 471] width 29 height 12
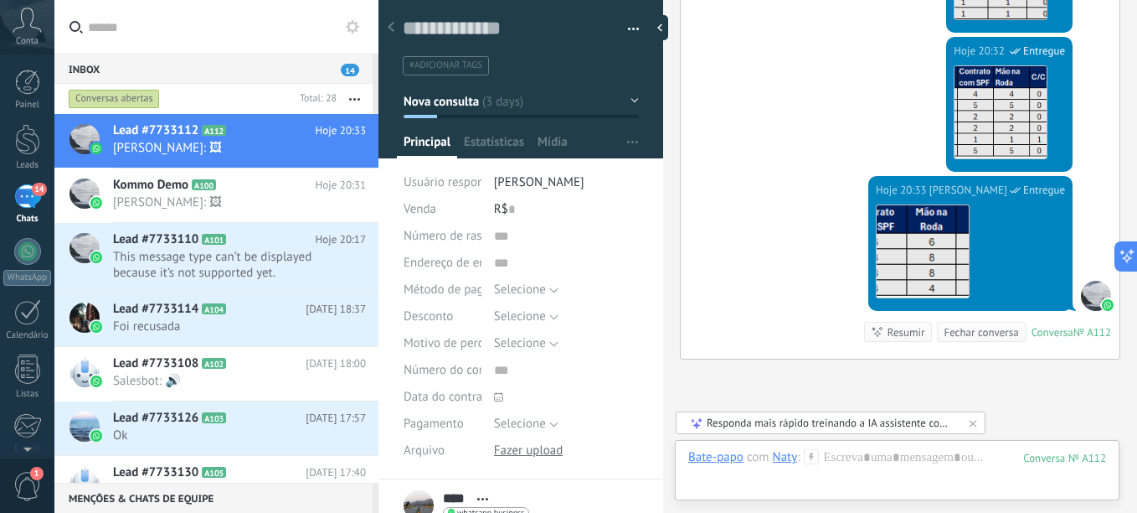
scroll to position [824, 0]
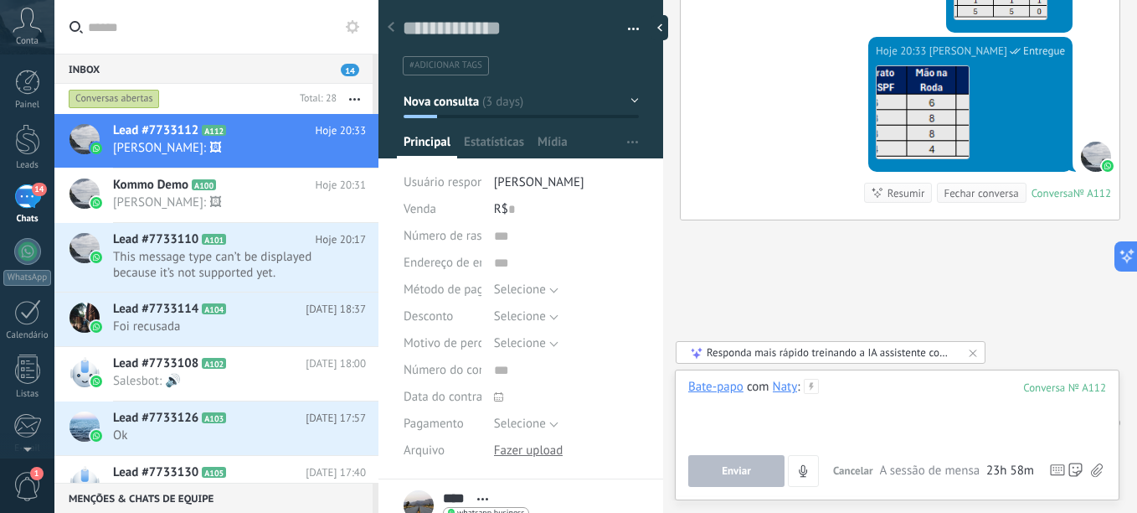
click at [937, 454] on div "Bate-papo com Naty : 112 Enviar Cancelar Rastrear cliques em links ? Reduzir li…" at bounding box center [898, 433] width 418 height 108
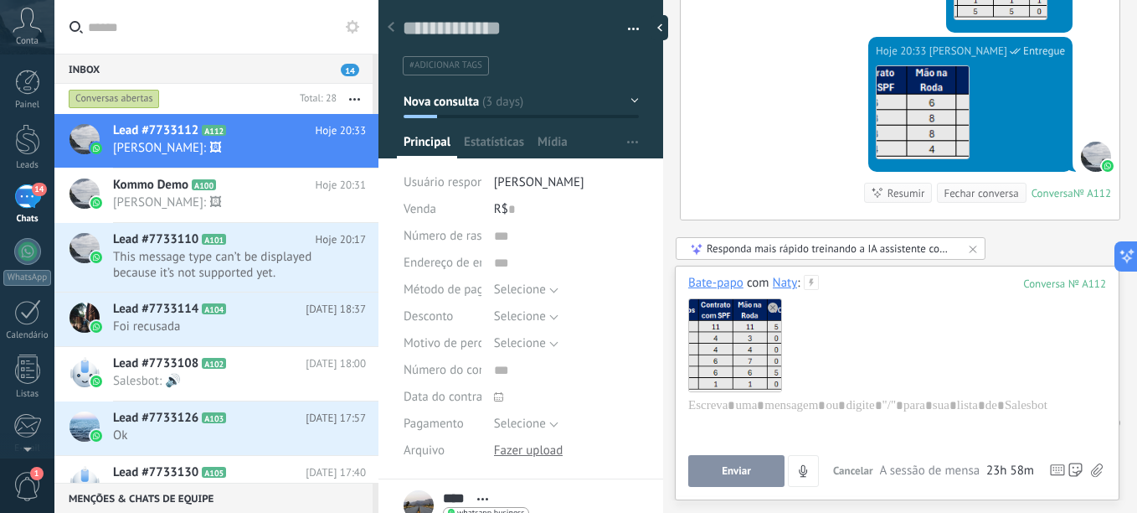
click at [741, 474] on span "Enviar" at bounding box center [736, 471] width 29 height 12
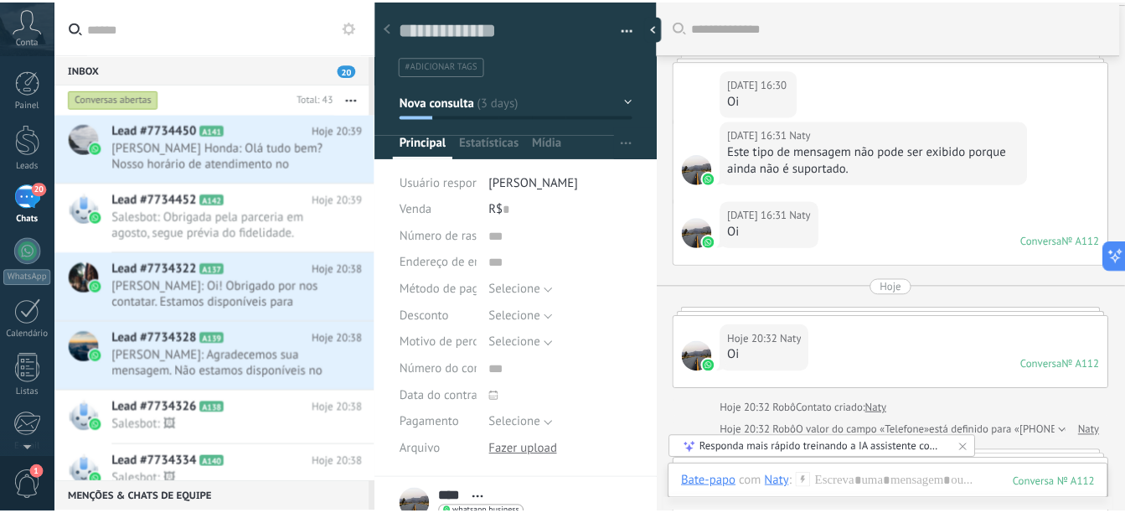
scroll to position [66, 0]
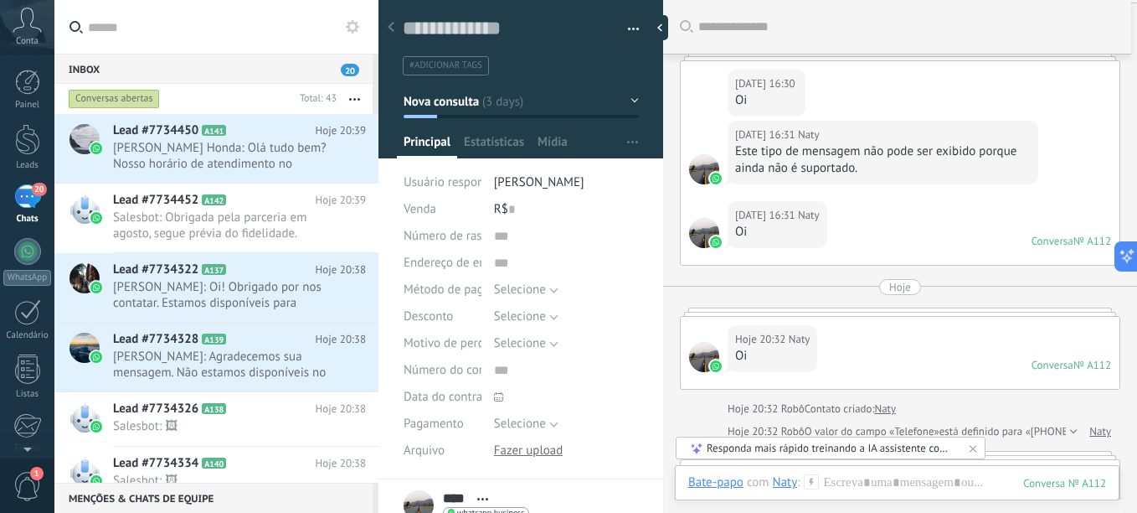
click at [625, 28] on button "button" at bounding box center [628, 29] width 24 height 25
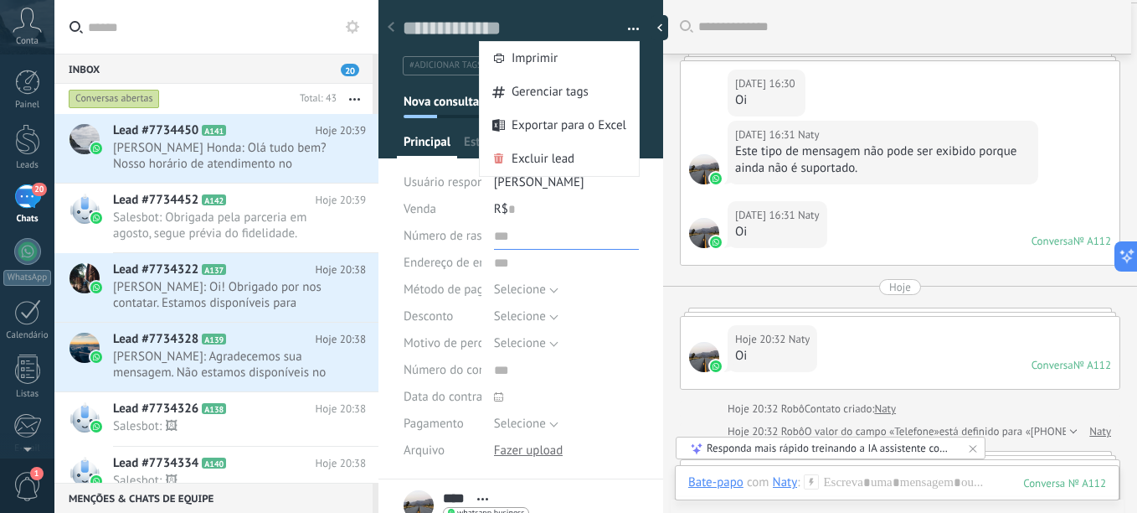
click at [585, 235] on input "text" at bounding box center [566, 236] width 145 height 27
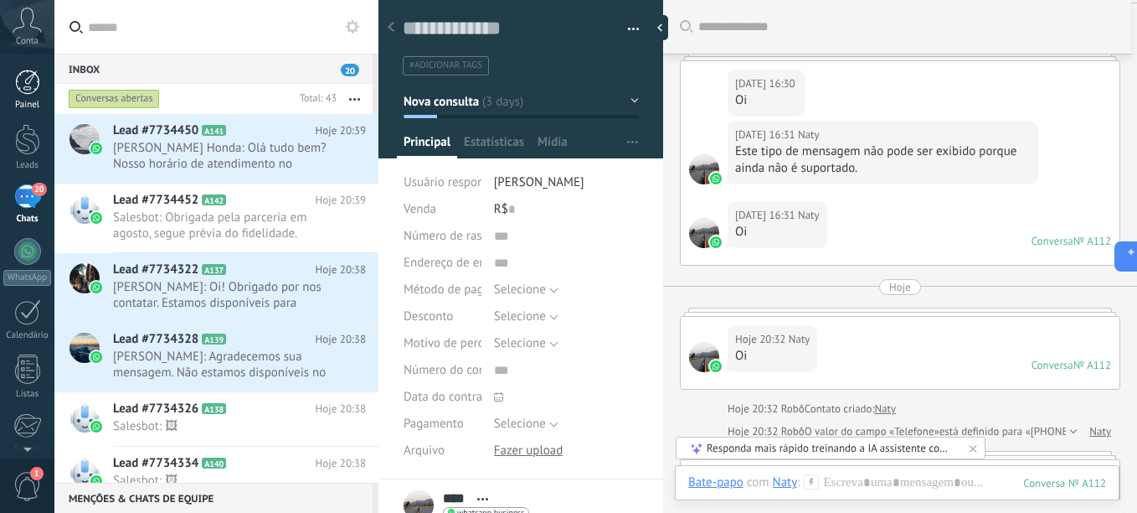
click at [34, 77] on div at bounding box center [27, 82] width 25 height 25
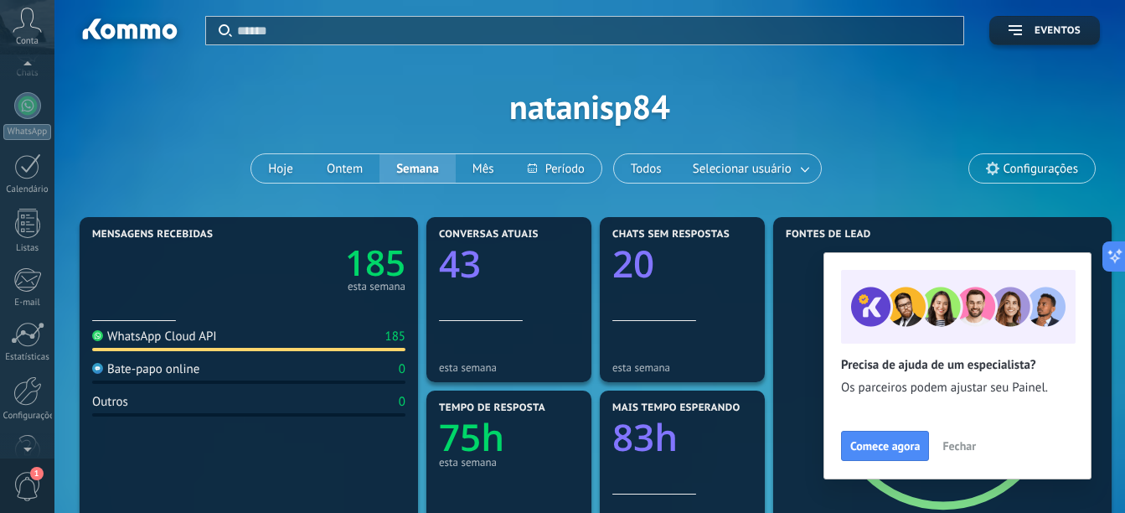
scroll to position [184, 0]
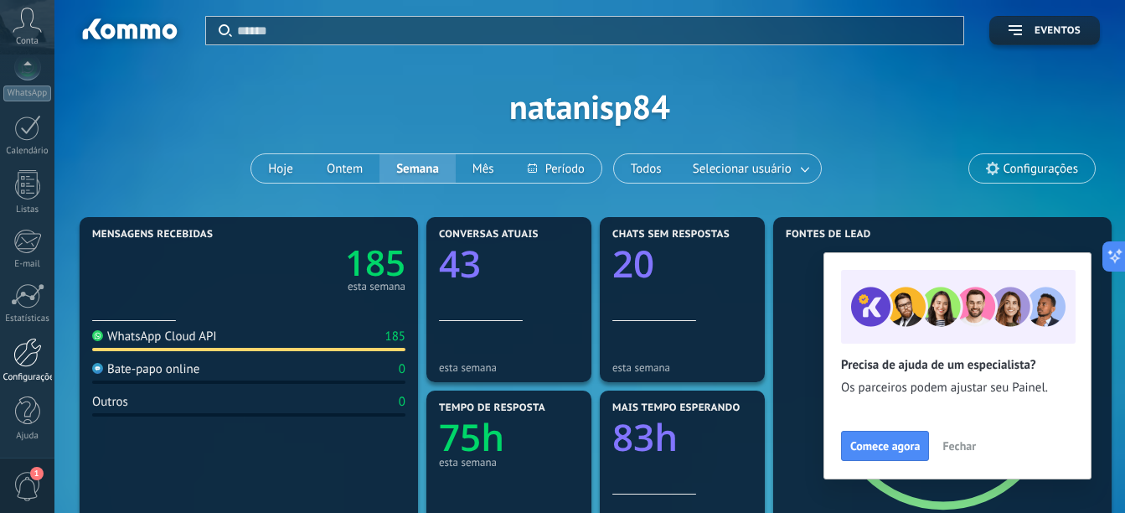
click at [26, 356] on div at bounding box center [27, 352] width 28 height 29
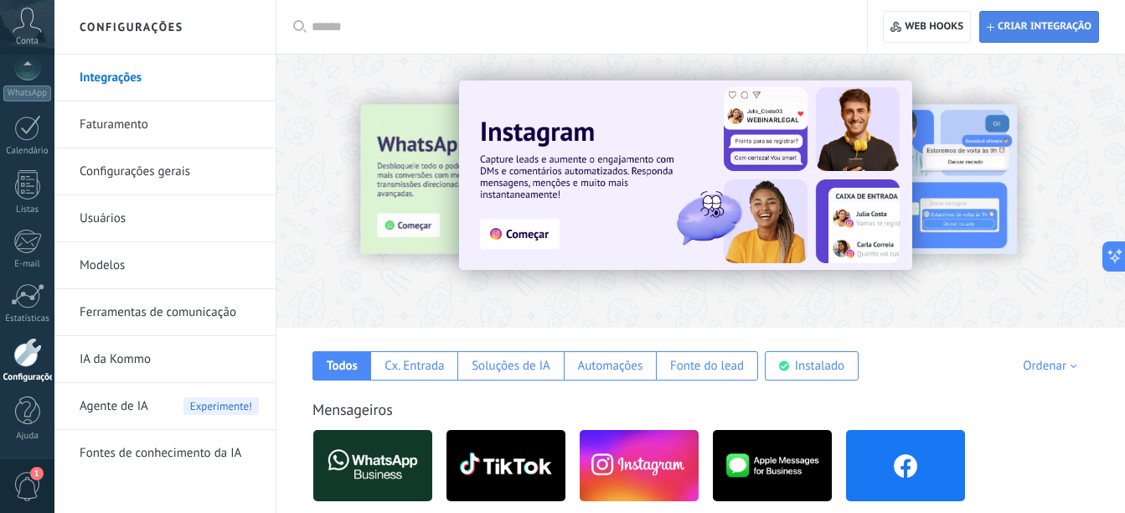
click at [1019, 18] on span "Criar integração" at bounding box center [1039, 27] width 105 height 30
type textarea "*********"
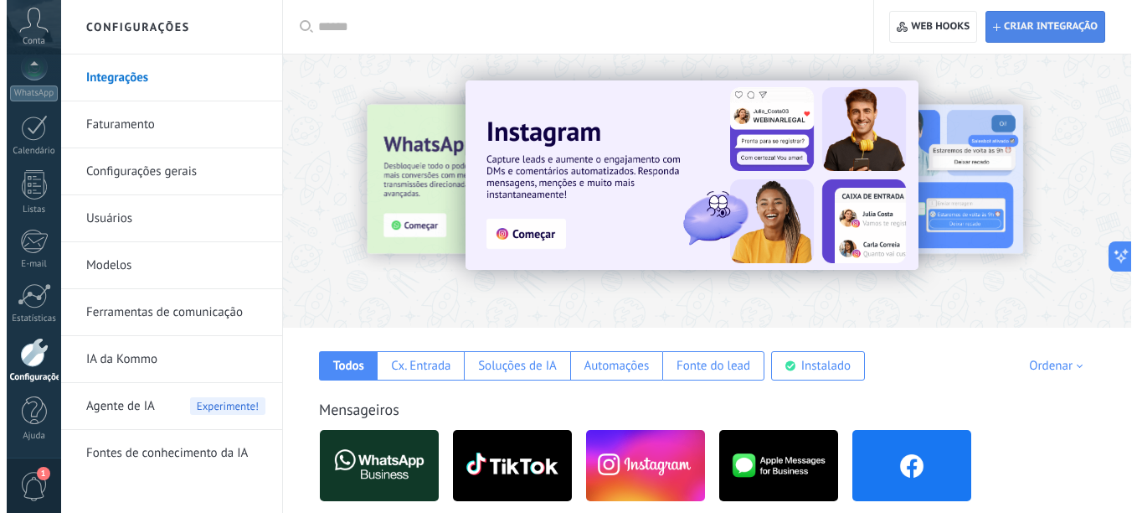
scroll to position [16, 0]
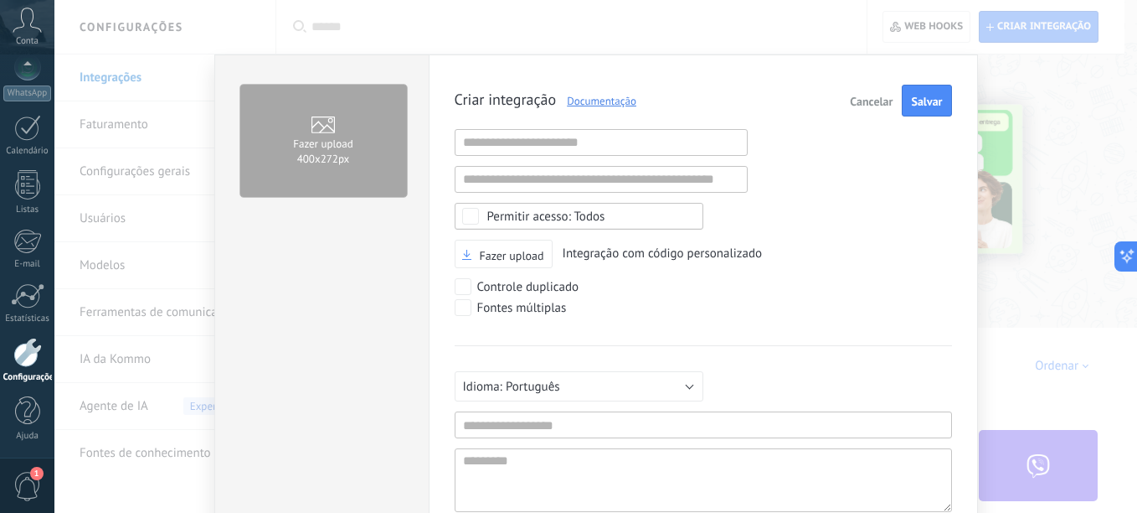
click at [329, 142] on span "Fazer upload" at bounding box center [323, 142] width 60 height 18
click at [0, 0] on input "Fazer upload 400х272px" at bounding box center [0, 0] width 0 height 0
click at [501, 258] on span "Fazer upload" at bounding box center [512, 256] width 64 height 12
click at [0, 0] on input "Fazer upload" at bounding box center [0, 0] width 0 height 0
